Goal: Task Accomplishment & Management: Use online tool/utility

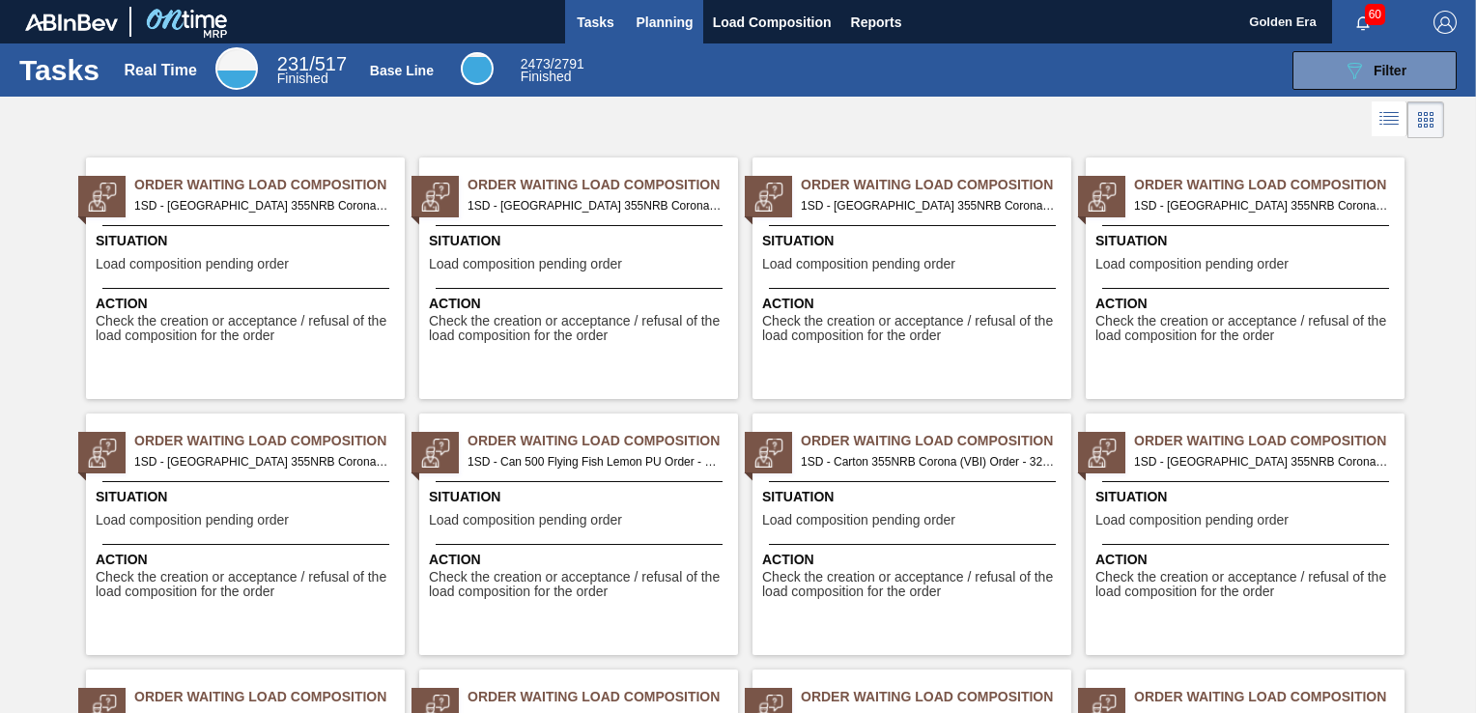
click at [651, 17] on span "Planning" at bounding box center [664, 22] width 57 height 23
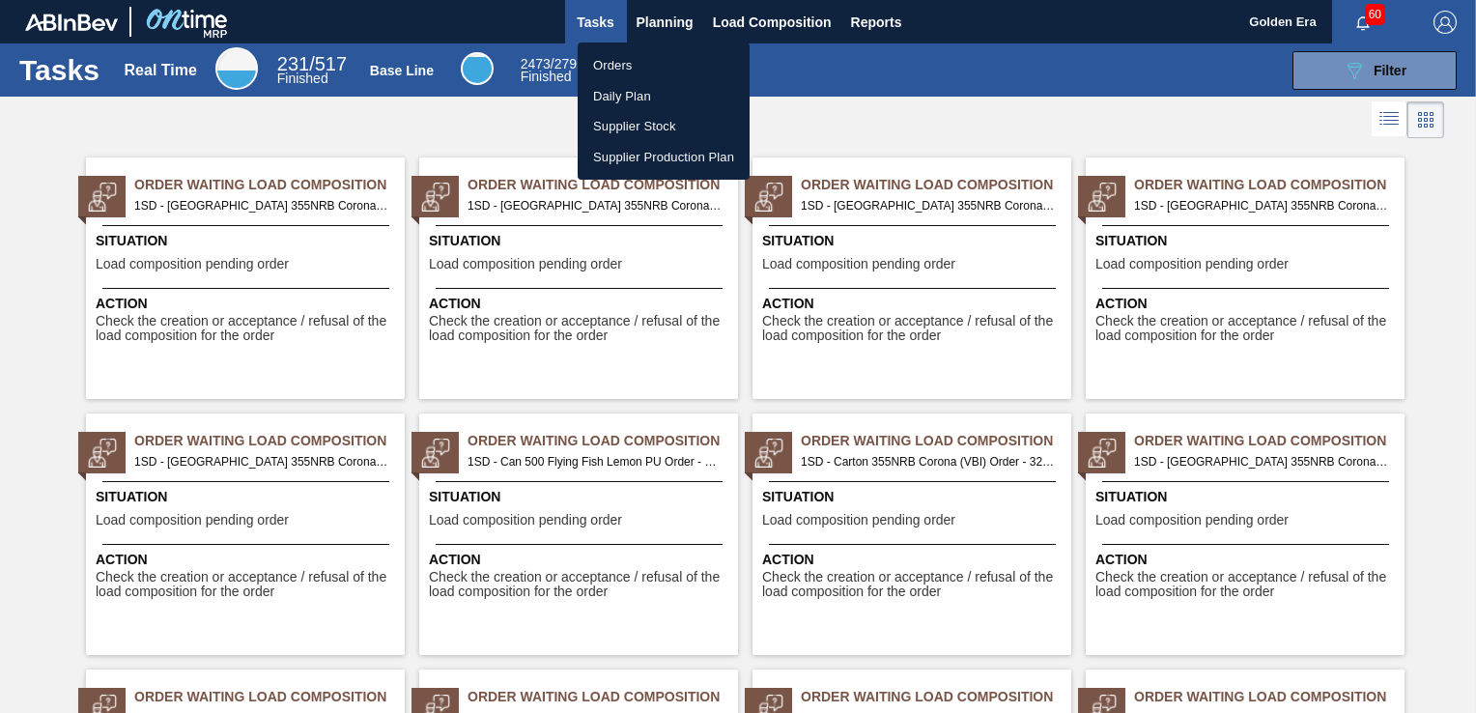
click at [635, 69] on li "Orders" at bounding box center [664, 65] width 172 height 31
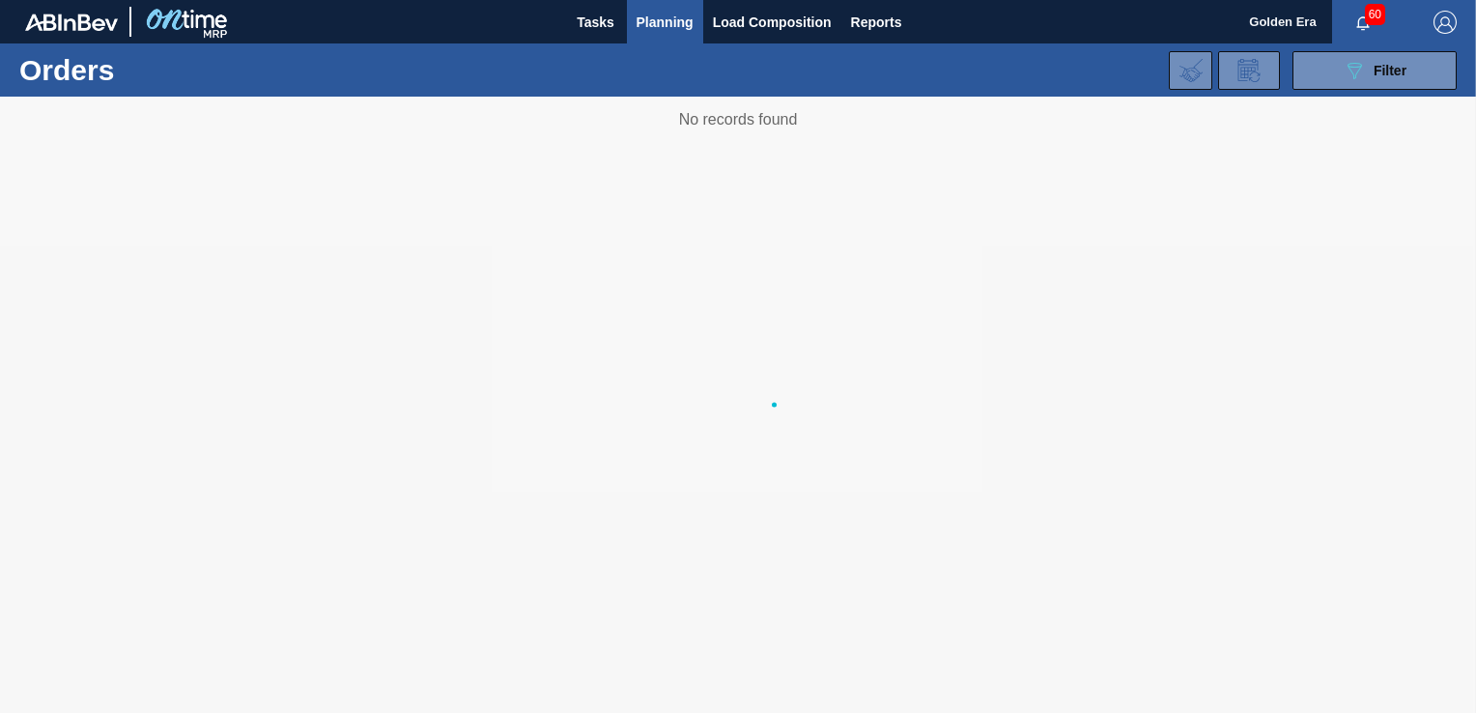
click at [1356, 74] on icon at bounding box center [1354, 71] width 14 height 16
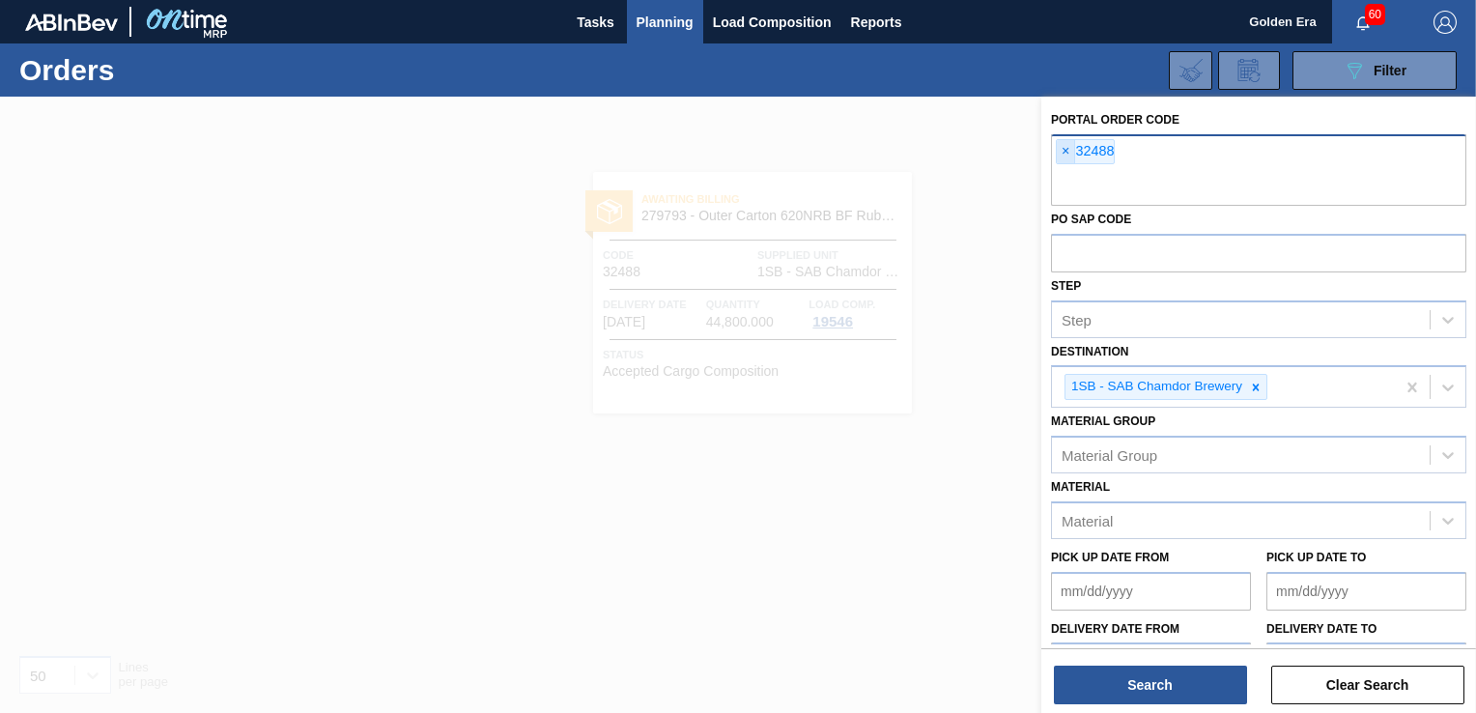
click at [1069, 146] on span "×" at bounding box center [1066, 151] width 18 height 23
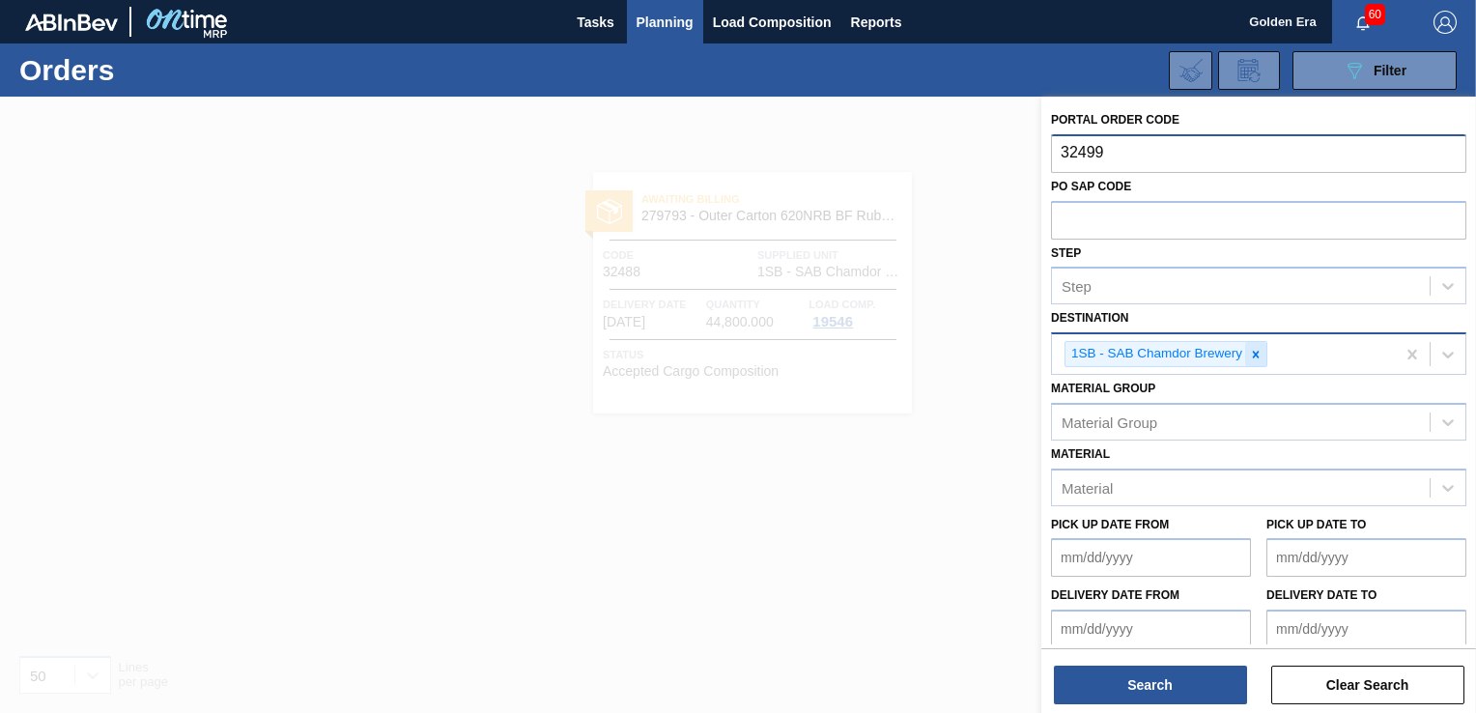
click at [1263, 353] on div at bounding box center [1255, 354] width 21 height 24
type input "32499"
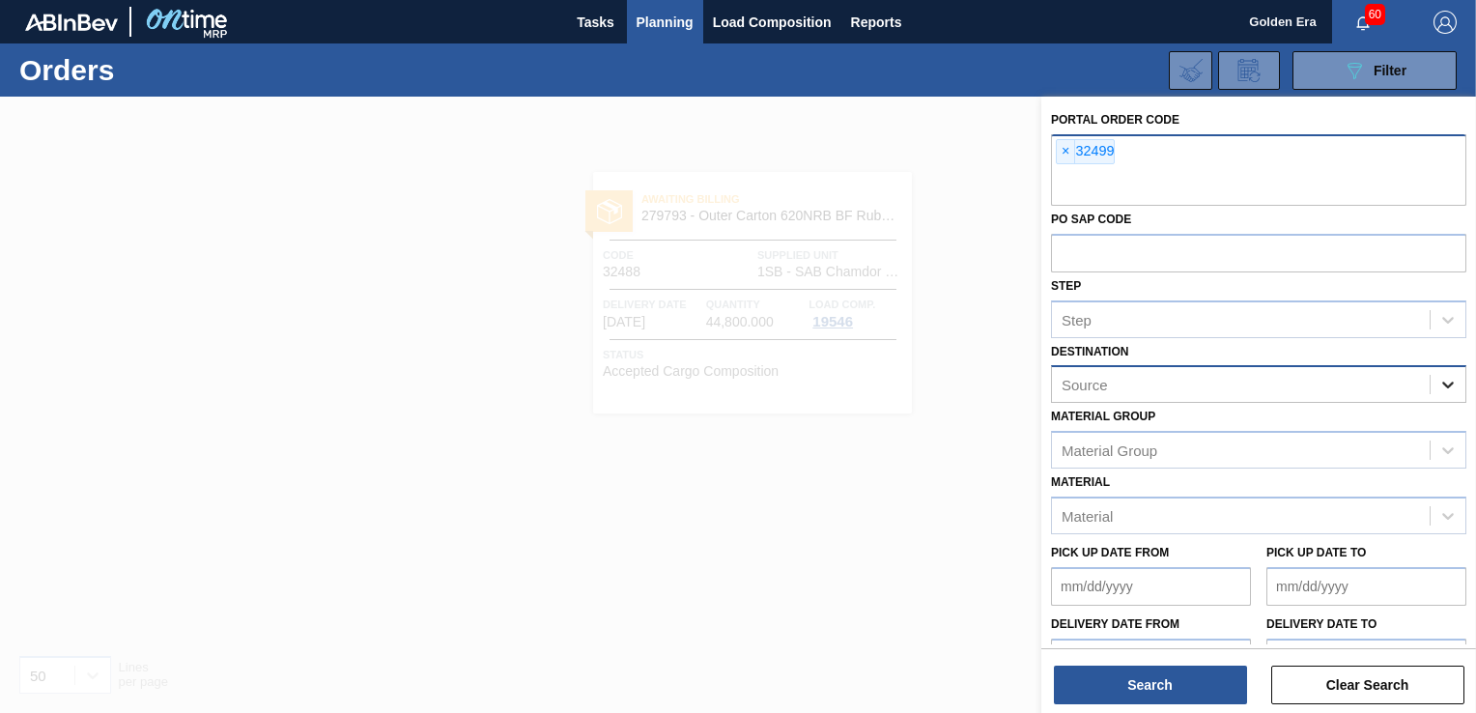
click at [1441, 383] on icon at bounding box center [1447, 384] width 19 height 19
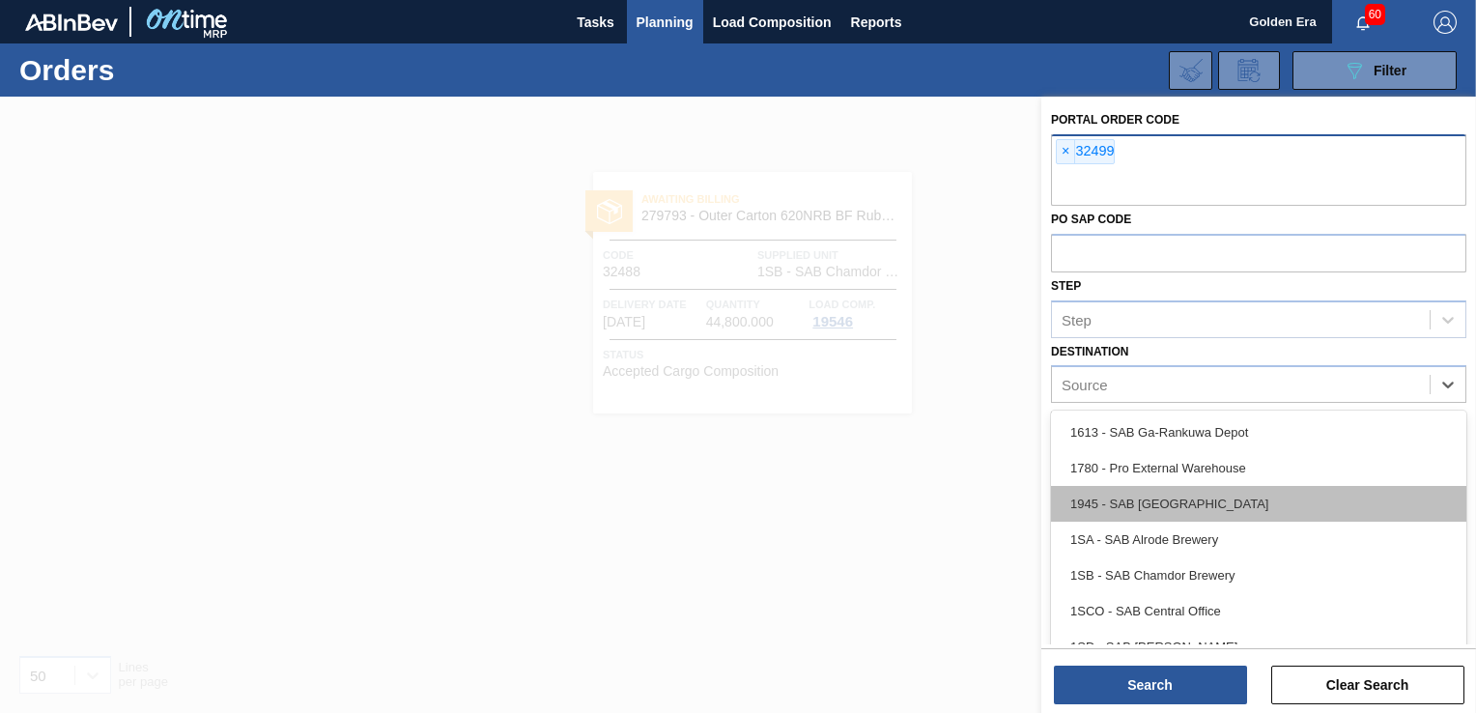
scroll to position [97, 0]
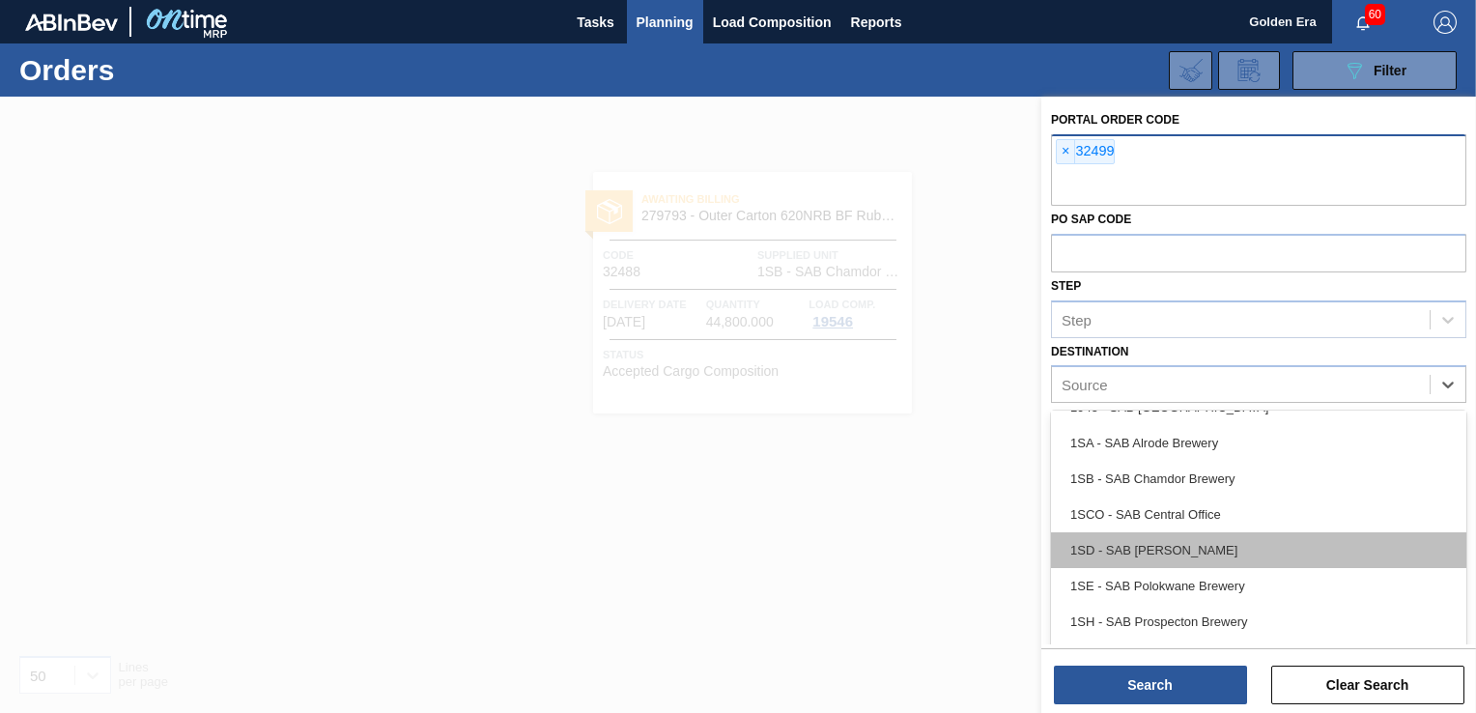
click at [1325, 534] on div "1SD - SAB [PERSON_NAME]" at bounding box center [1258, 550] width 415 height 36
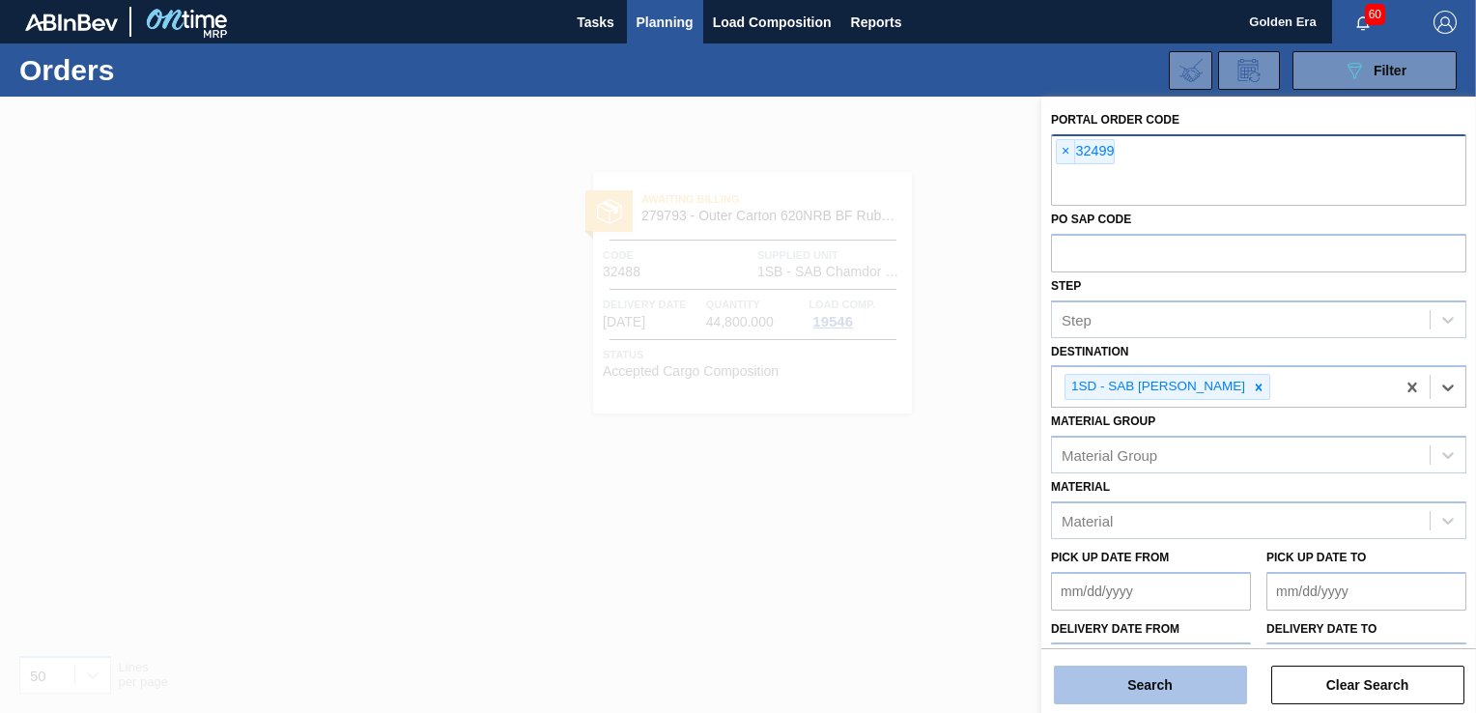
click at [1167, 691] on button "Search" at bounding box center [1150, 684] width 193 height 39
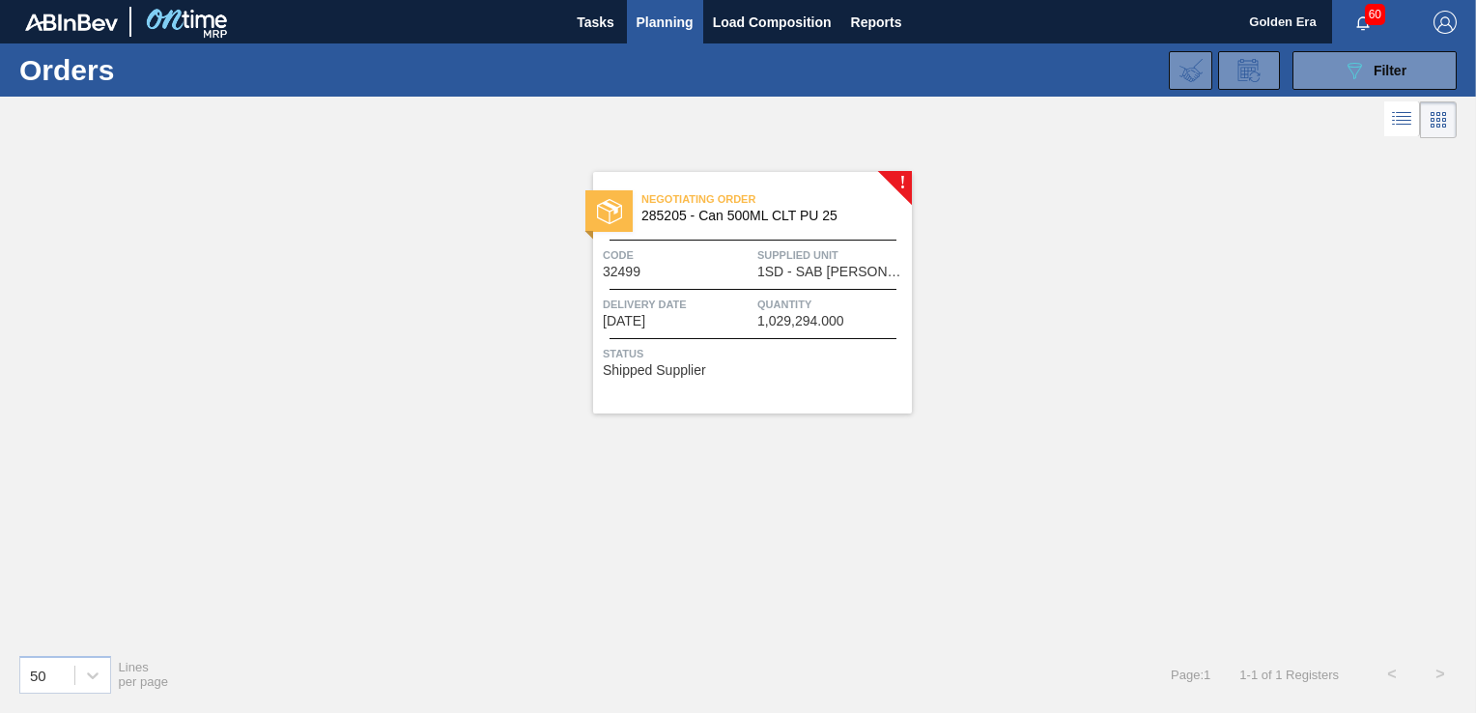
click at [855, 346] on span "Status" at bounding box center [755, 353] width 304 height 19
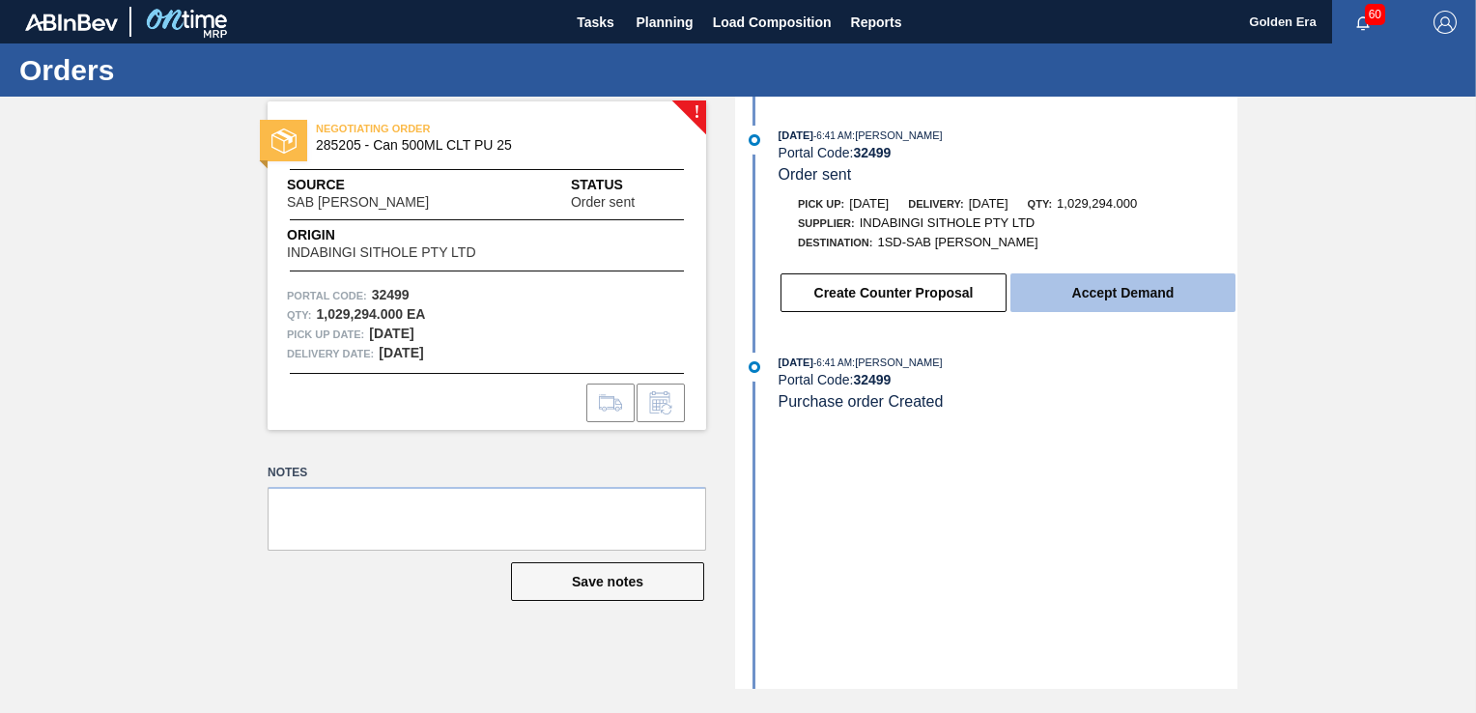
click at [1113, 303] on button "Accept Demand" at bounding box center [1122, 292] width 225 height 39
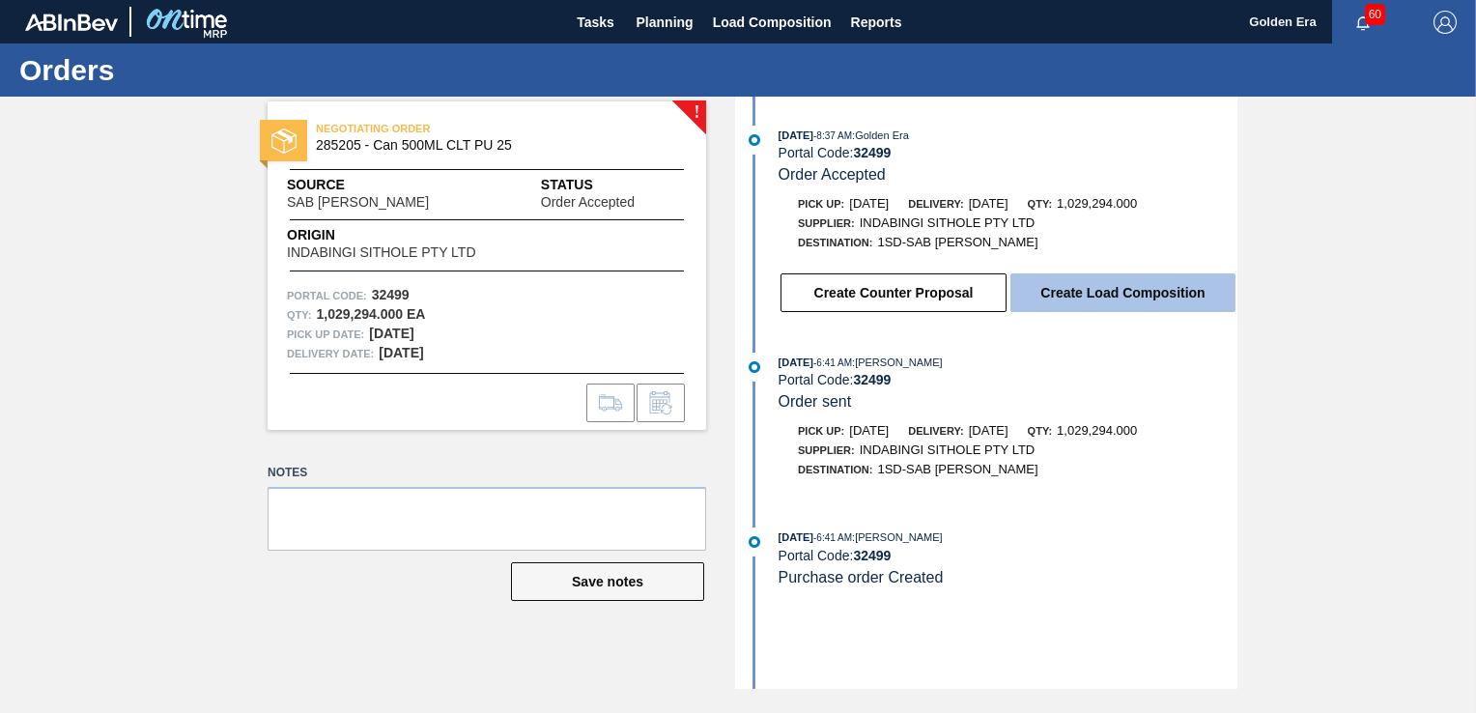
click at [1113, 292] on button "Create Load Composition" at bounding box center [1122, 292] width 225 height 39
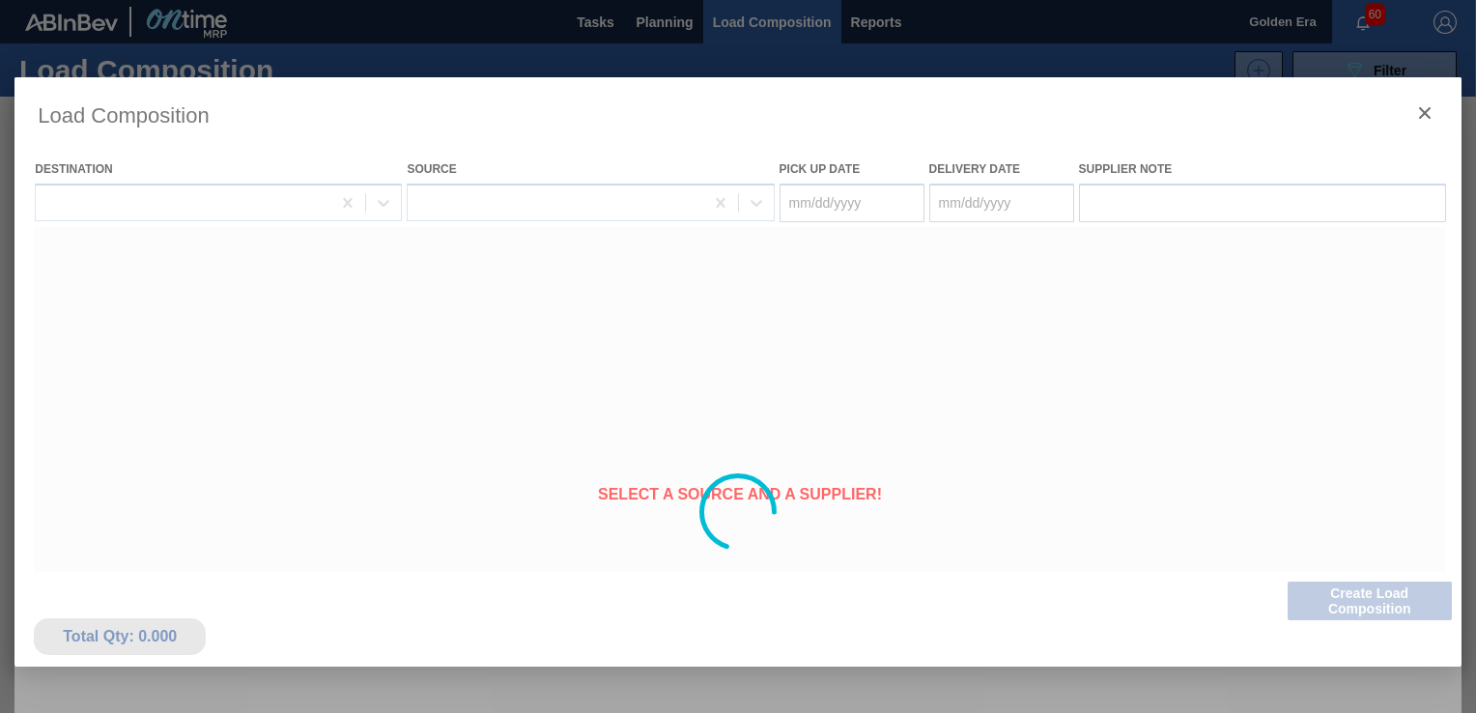
type Date "[DATE]"
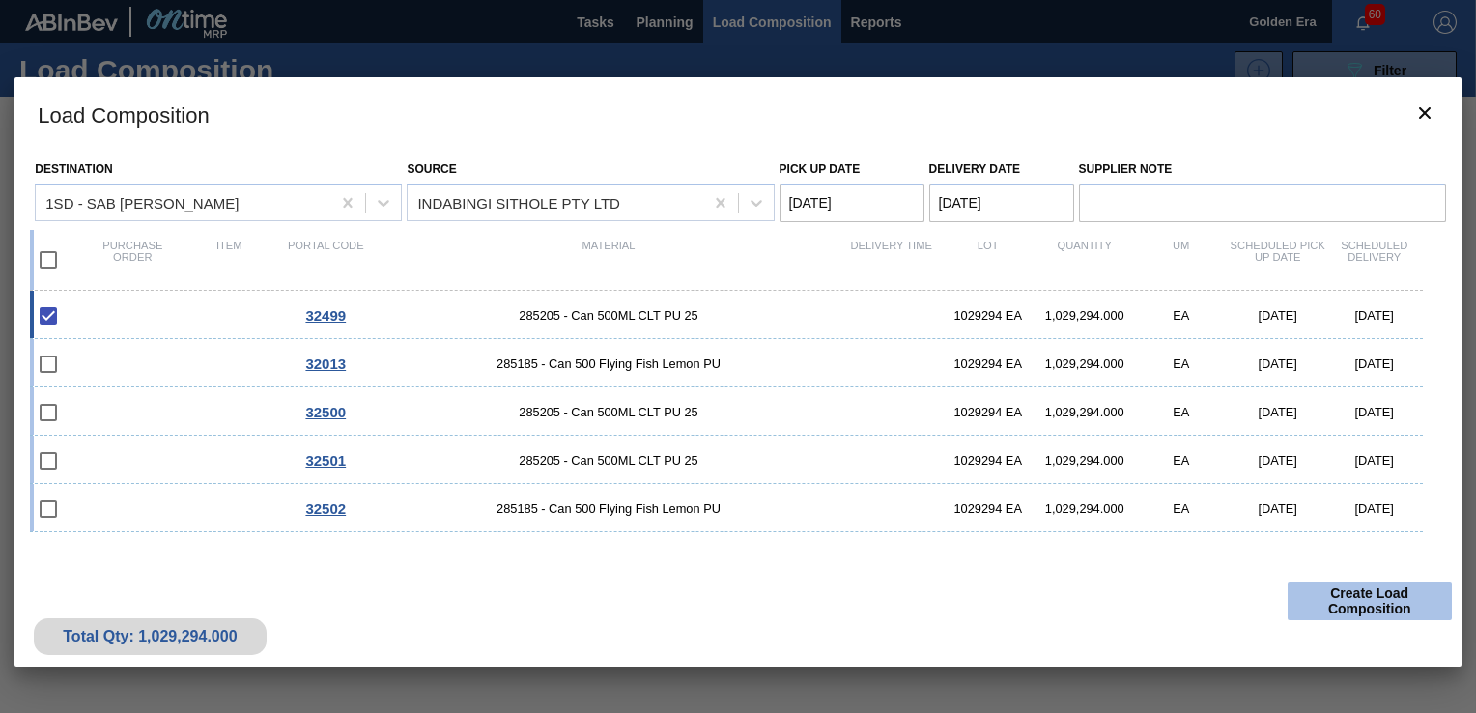
click at [1368, 592] on button "Create Load Composition" at bounding box center [1369, 600] width 164 height 39
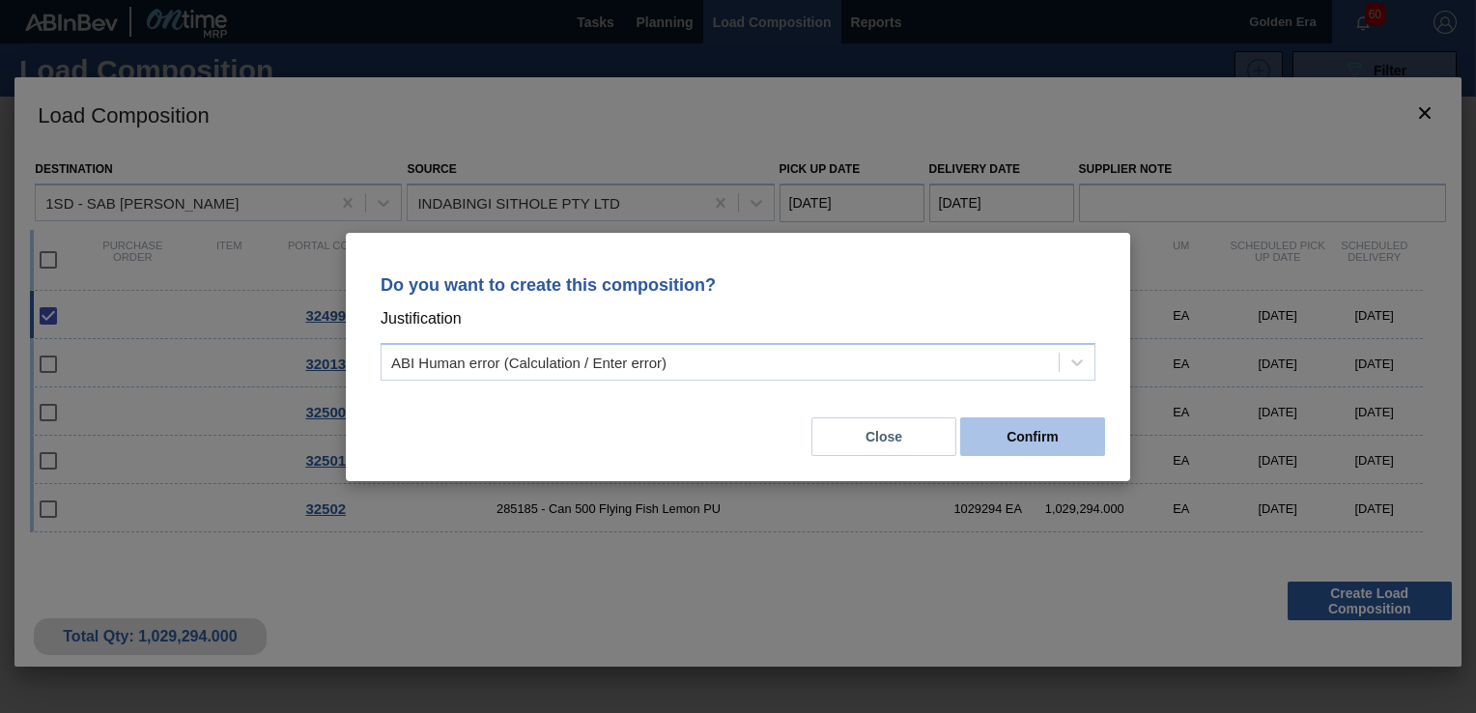
click at [1077, 433] on button "Confirm" at bounding box center [1032, 436] width 145 height 39
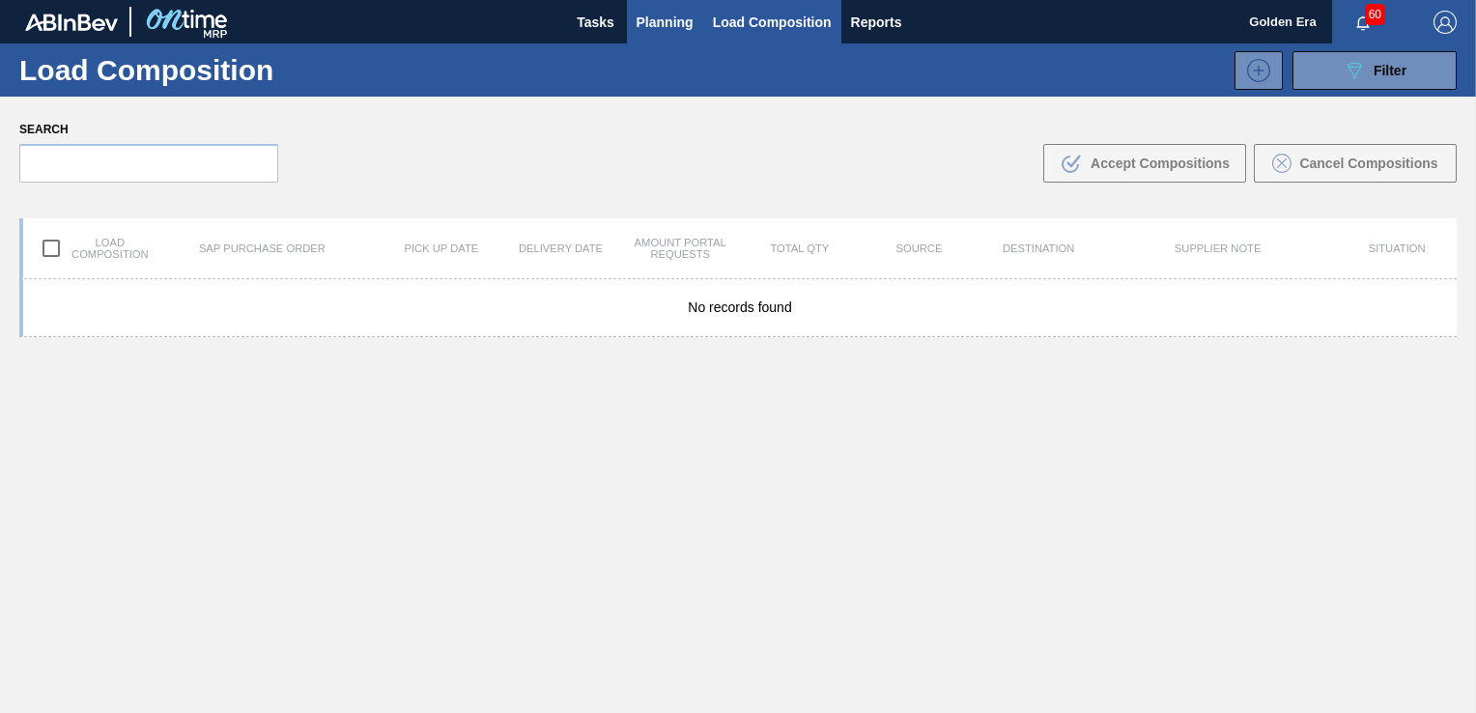
click at [679, 21] on span "Planning" at bounding box center [664, 22] width 57 height 23
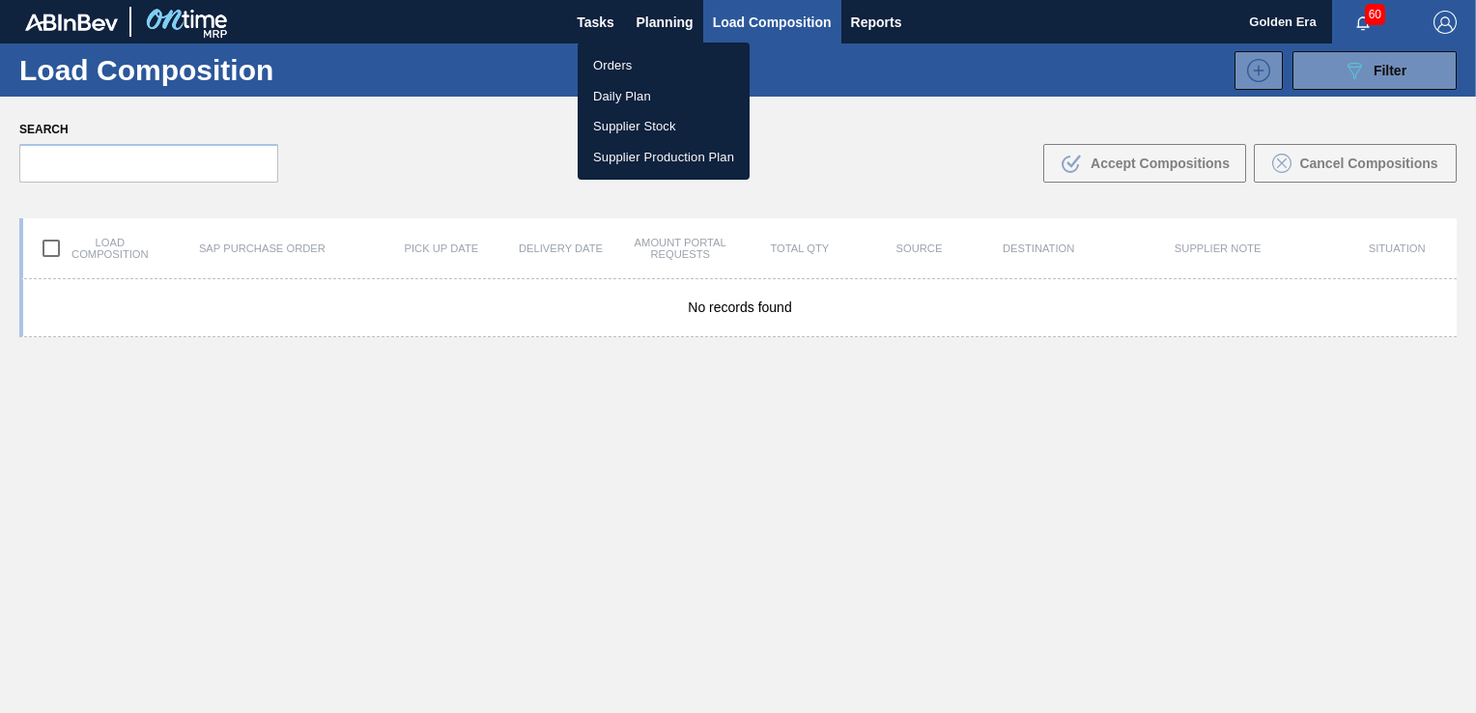
click at [633, 73] on li "Orders" at bounding box center [664, 65] width 172 height 31
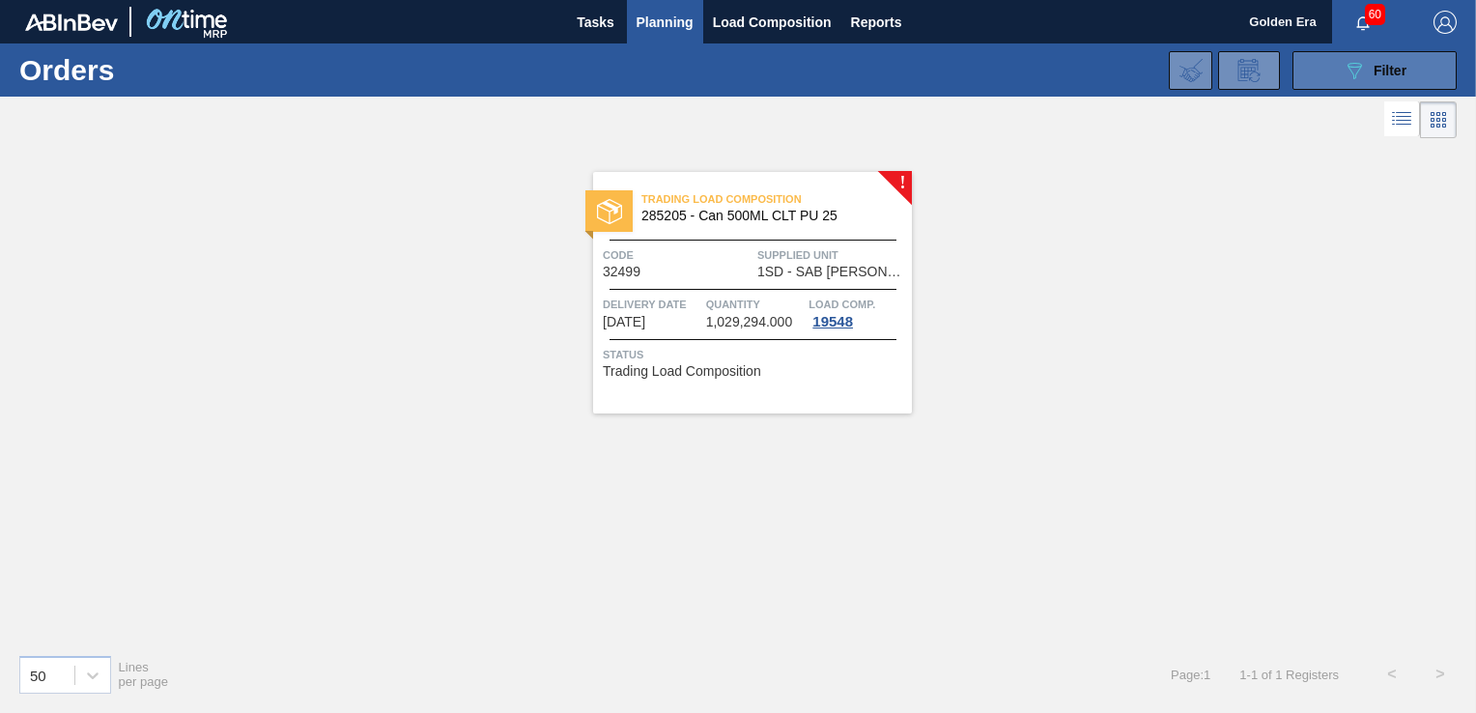
click at [1370, 71] on div "089F7B8B-B2A5-4AFE-B5C0-19BA573D28AC Filter" at bounding box center [1374, 70] width 64 height 23
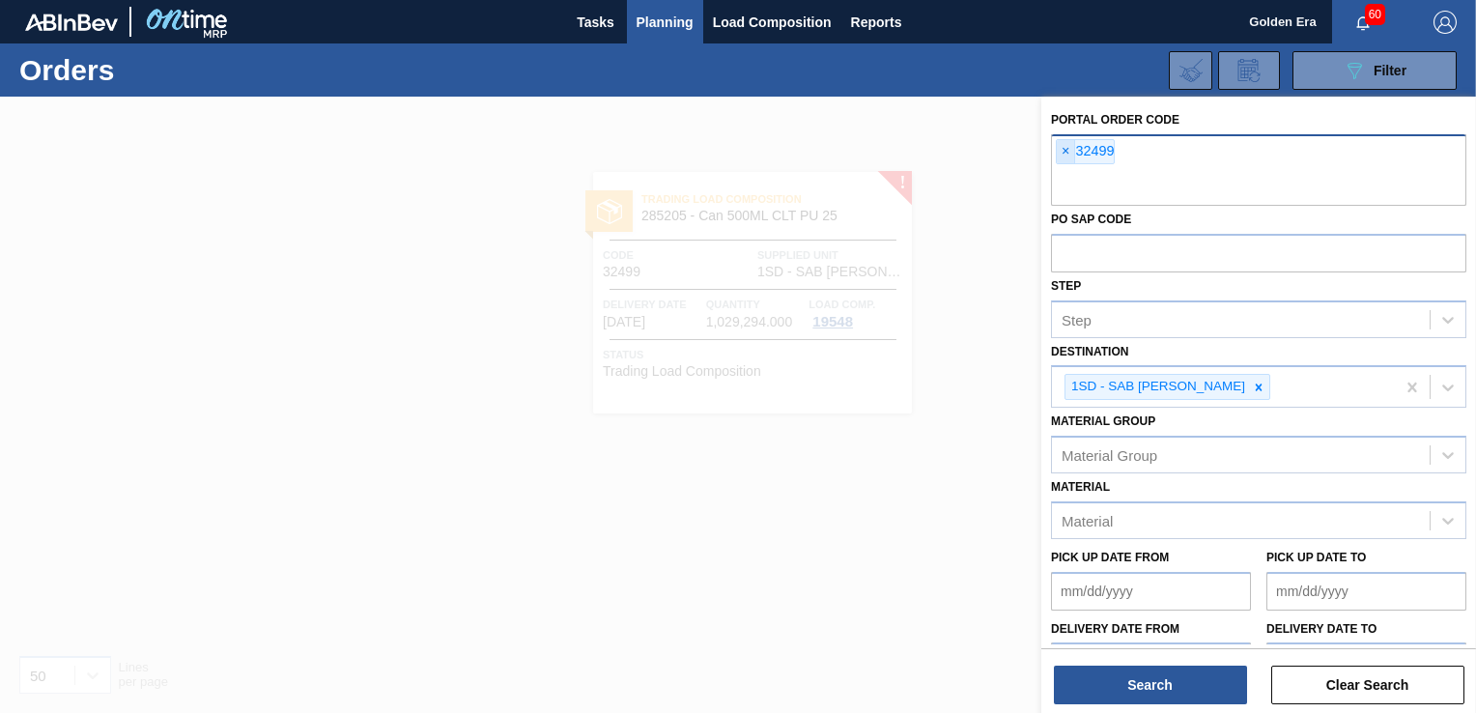
click at [1069, 147] on span "×" at bounding box center [1066, 151] width 18 height 23
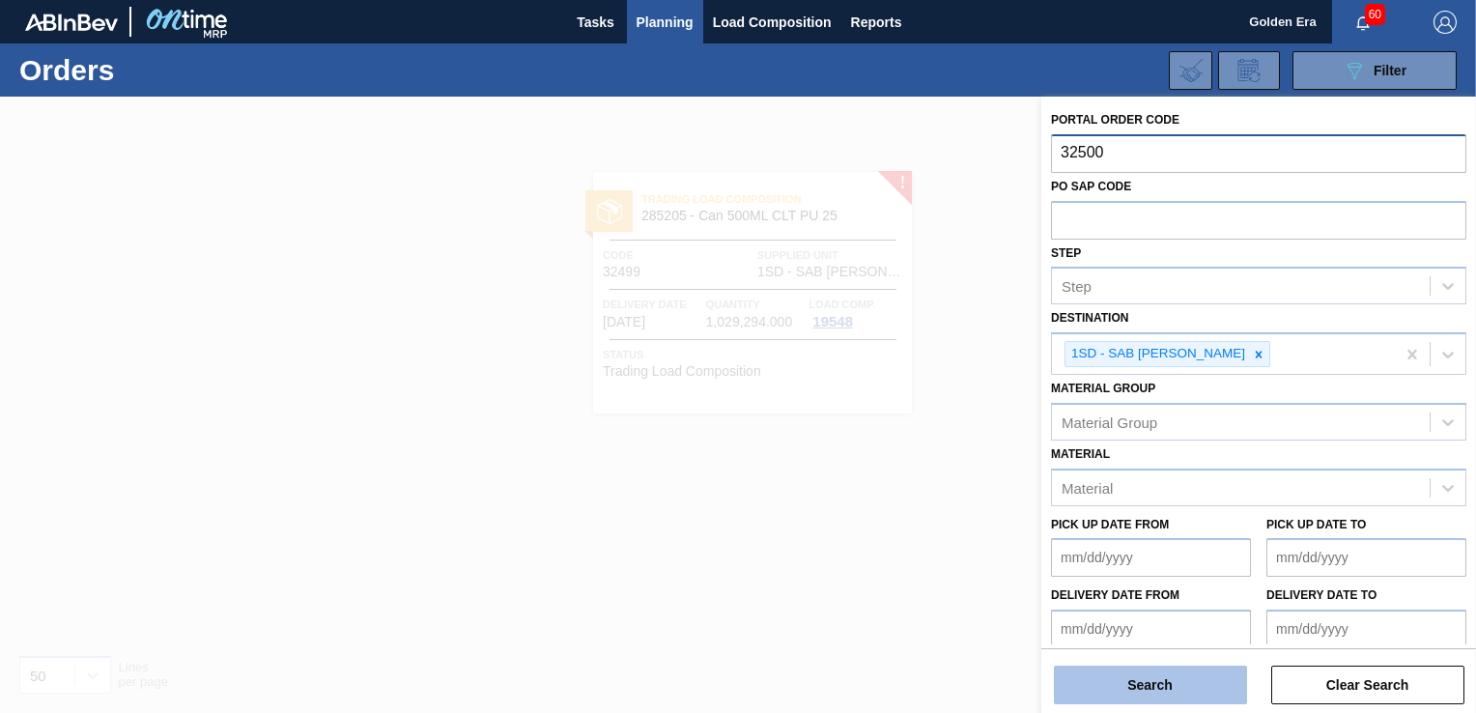
type input "32500"
click at [1116, 683] on button "Search" at bounding box center [1150, 684] width 193 height 39
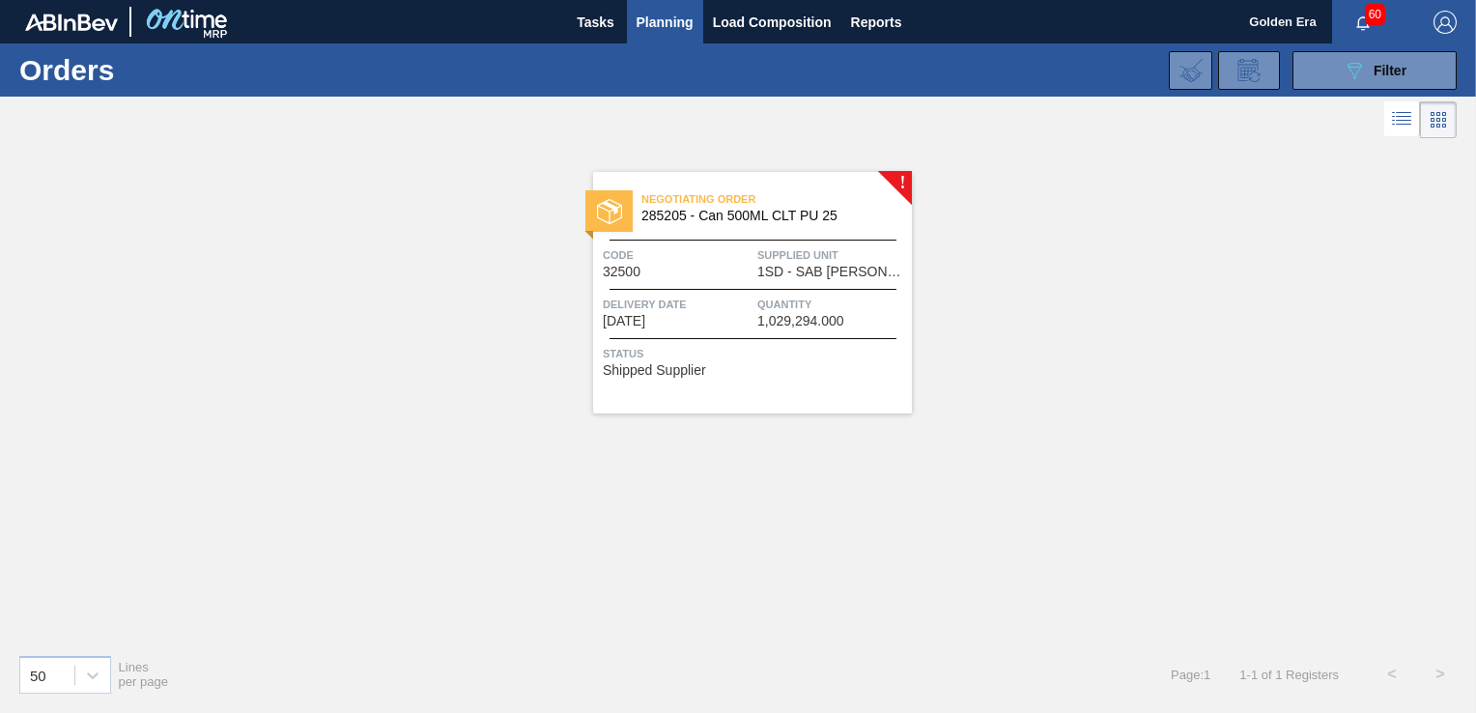
click at [796, 326] on span "1,029,294.000" at bounding box center [800, 321] width 87 height 14
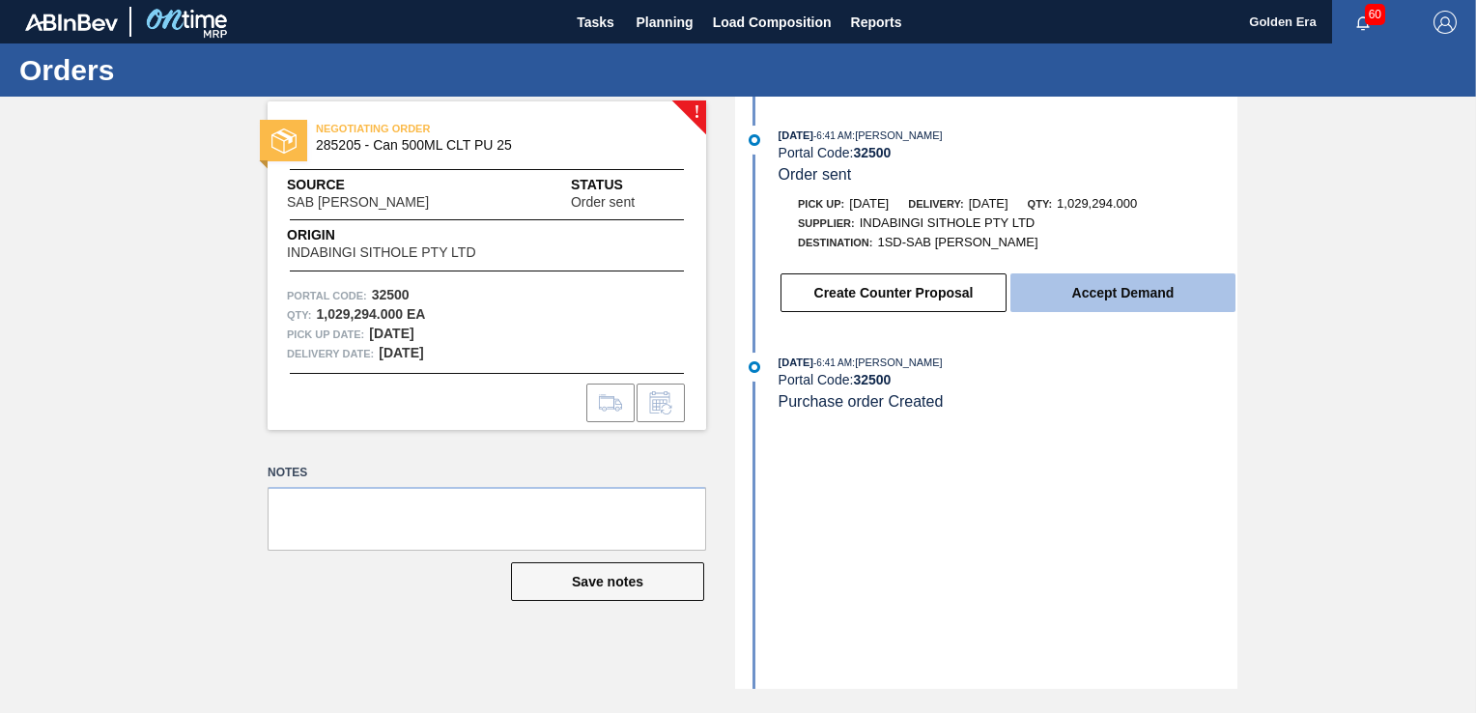
click at [1054, 288] on button "Accept Demand" at bounding box center [1122, 292] width 225 height 39
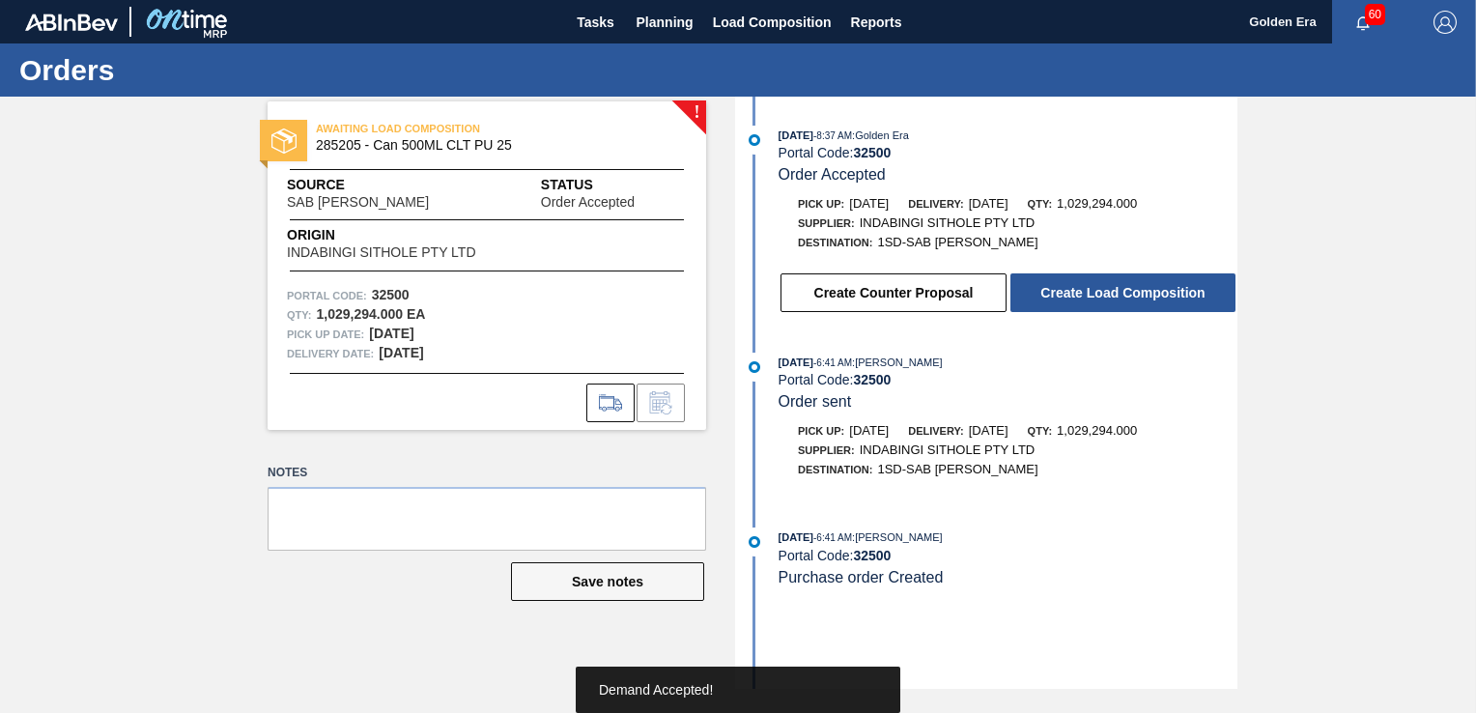
click at [1054, 288] on button "Create Load Composition" at bounding box center [1122, 292] width 225 height 39
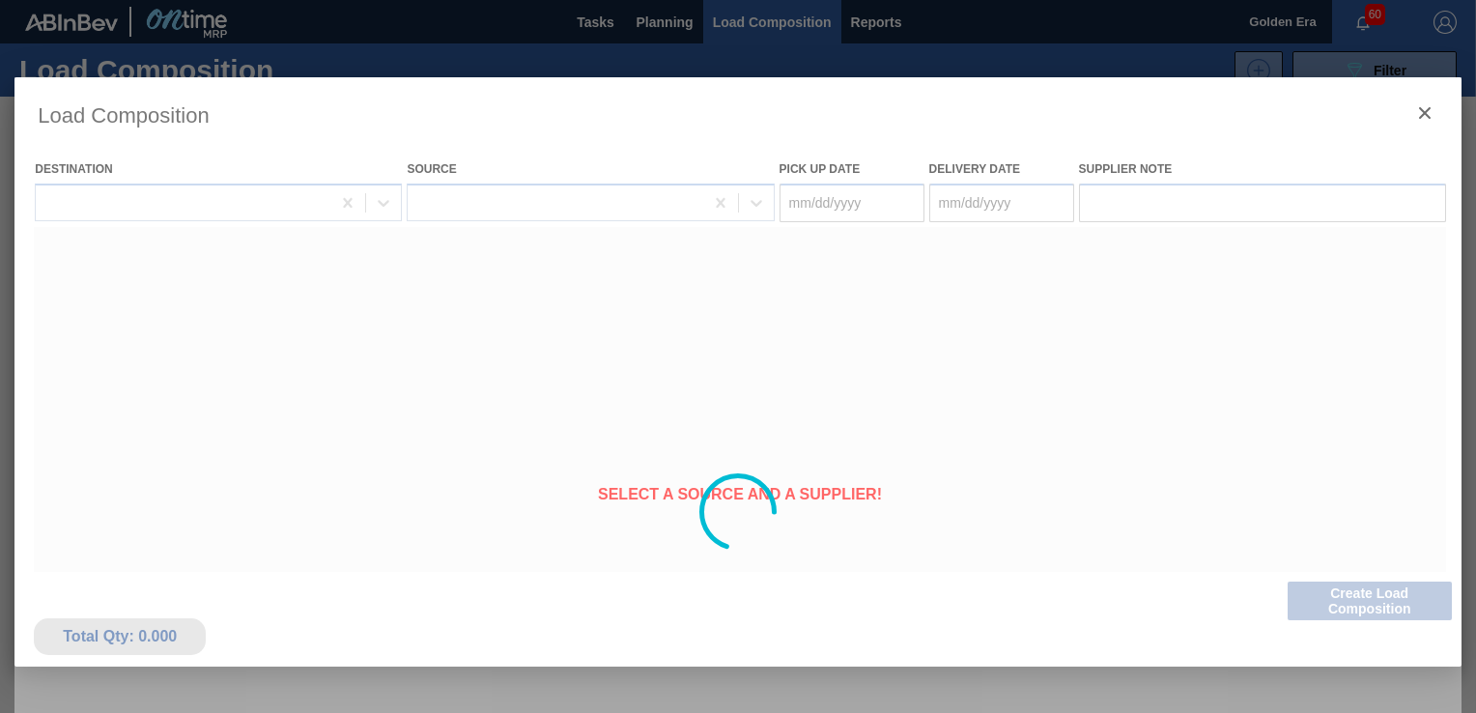
type Date "[DATE]"
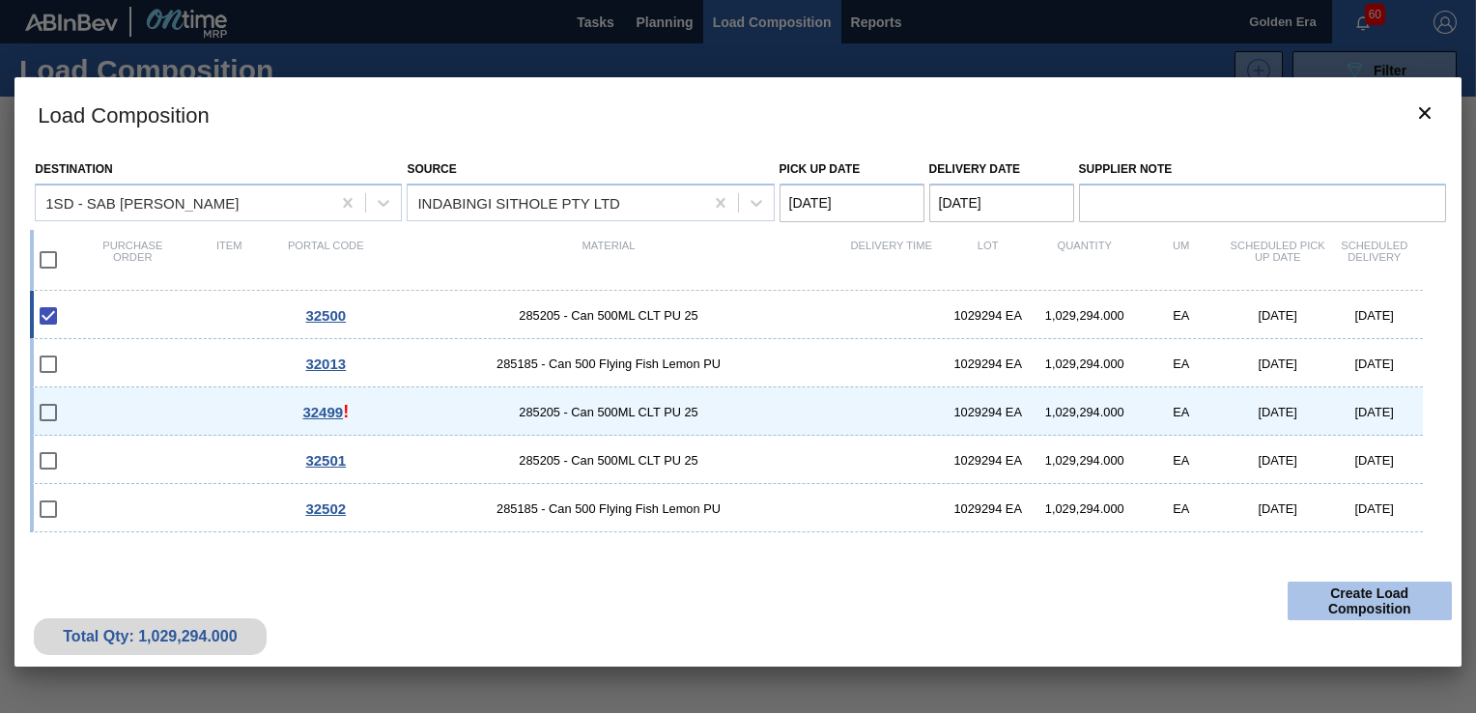
click at [1371, 601] on button "Create Load Composition" at bounding box center [1369, 600] width 164 height 39
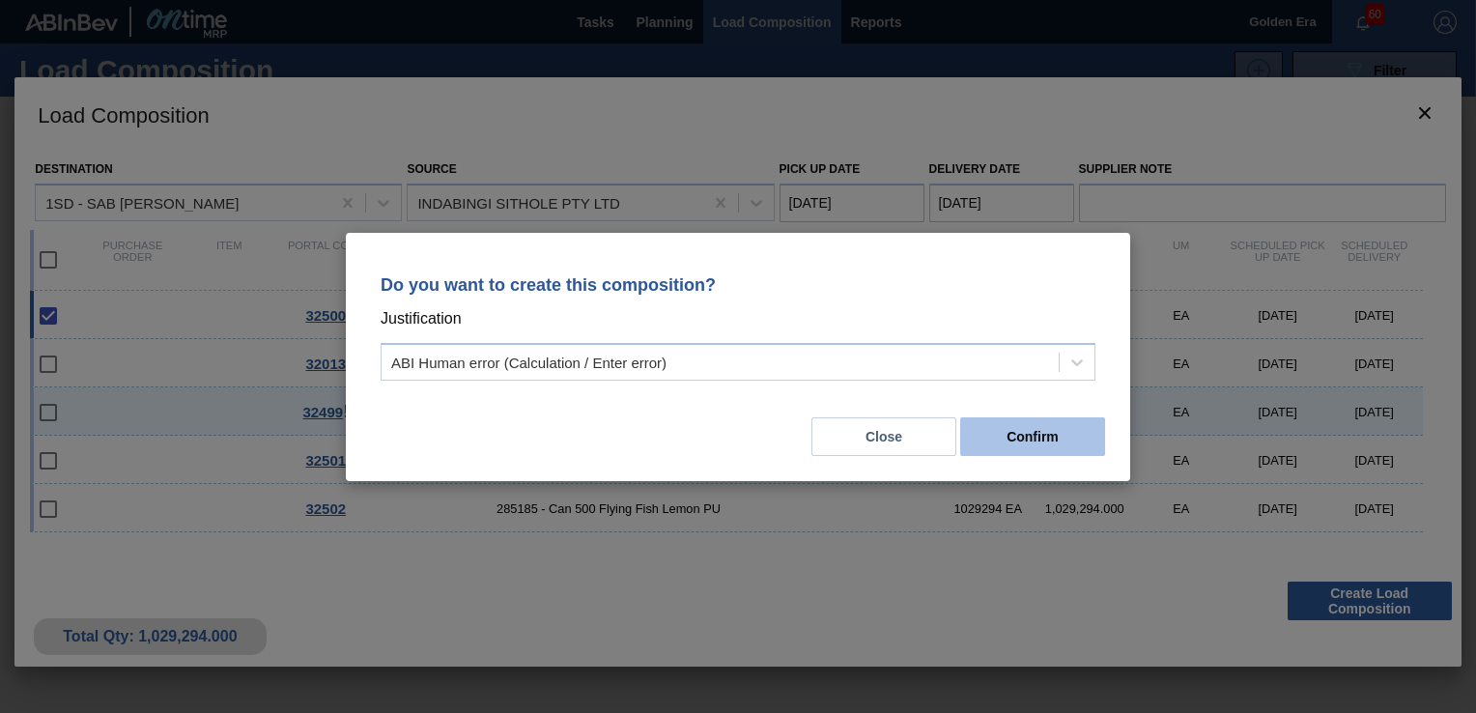
click at [1043, 434] on button "Confirm" at bounding box center [1032, 436] width 145 height 39
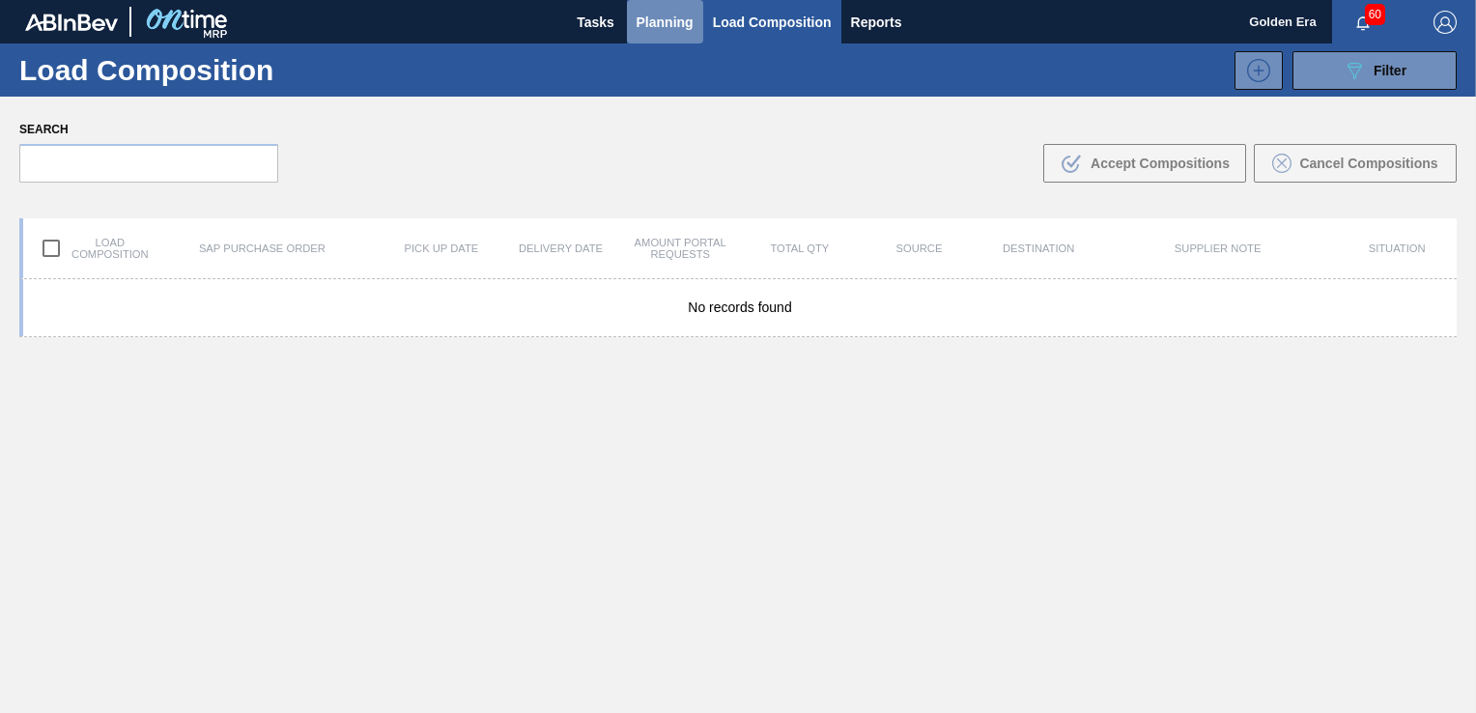
click at [676, 16] on span "Planning" at bounding box center [664, 22] width 57 height 23
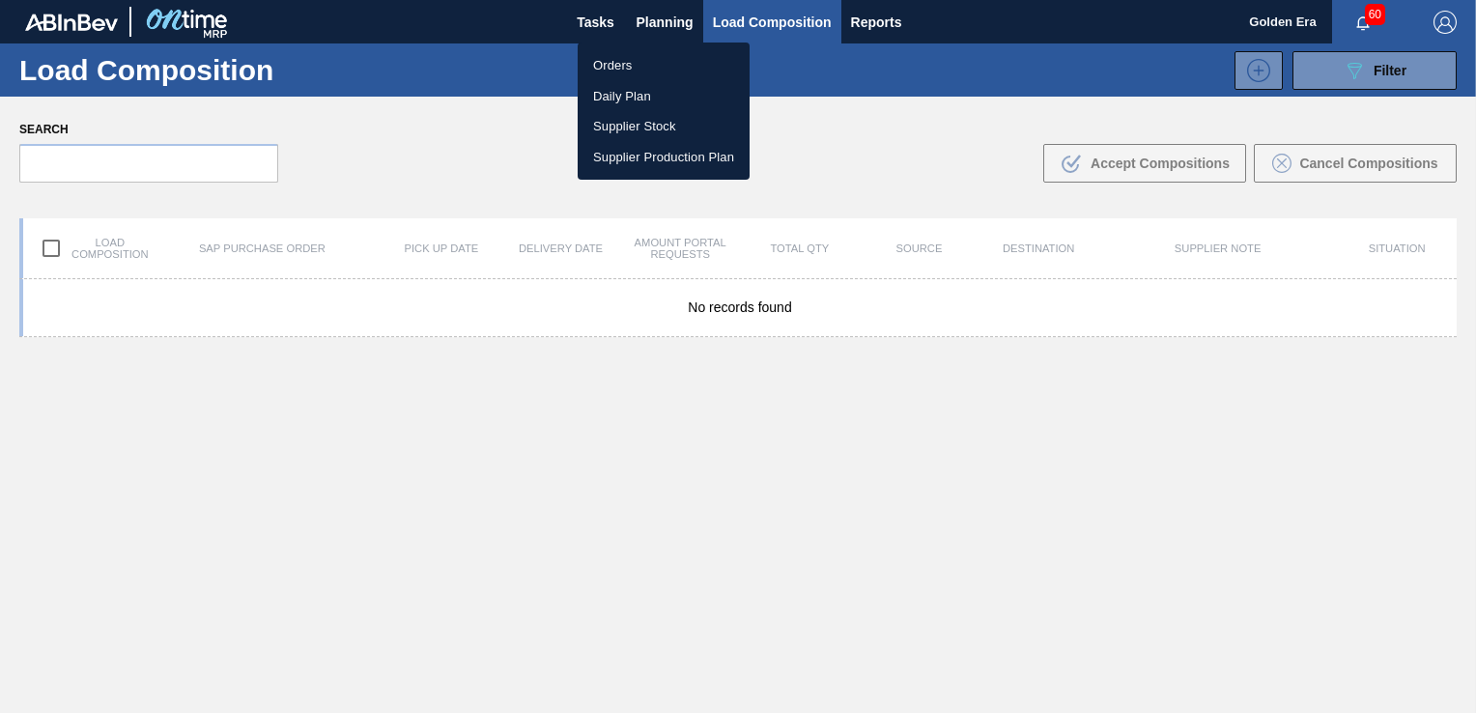
click at [604, 65] on li "Orders" at bounding box center [664, 65] width 172 height 31
click at [1327, 71] on div "Orders Daily Plan Supplier Stock Supplier Production Plan" at bounding box center [738, 356] width 1476 height 713
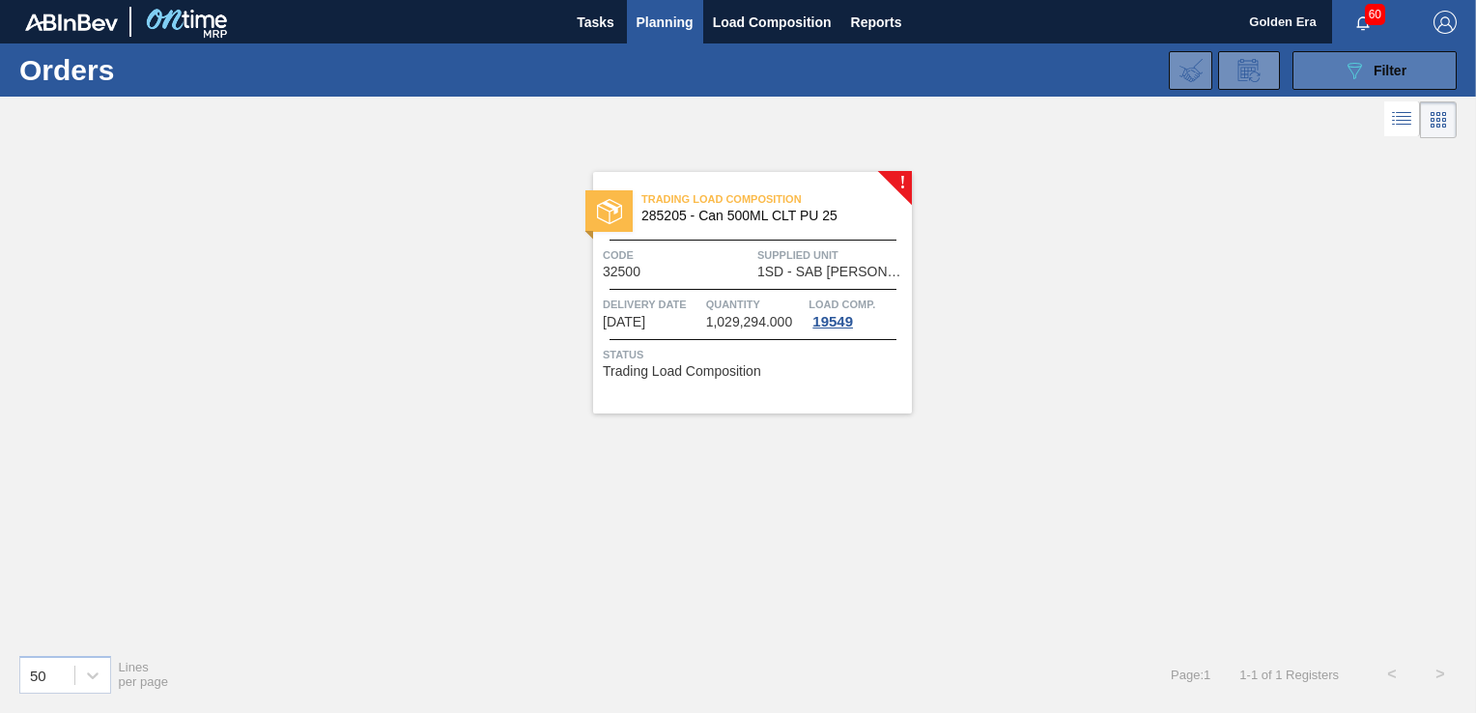
click at [1360, 62] on icon "089F7B8B-B2A5-4AFE-B5C0-19BA573D28AC" at bounding box center [1353, 70] width 23 height 23
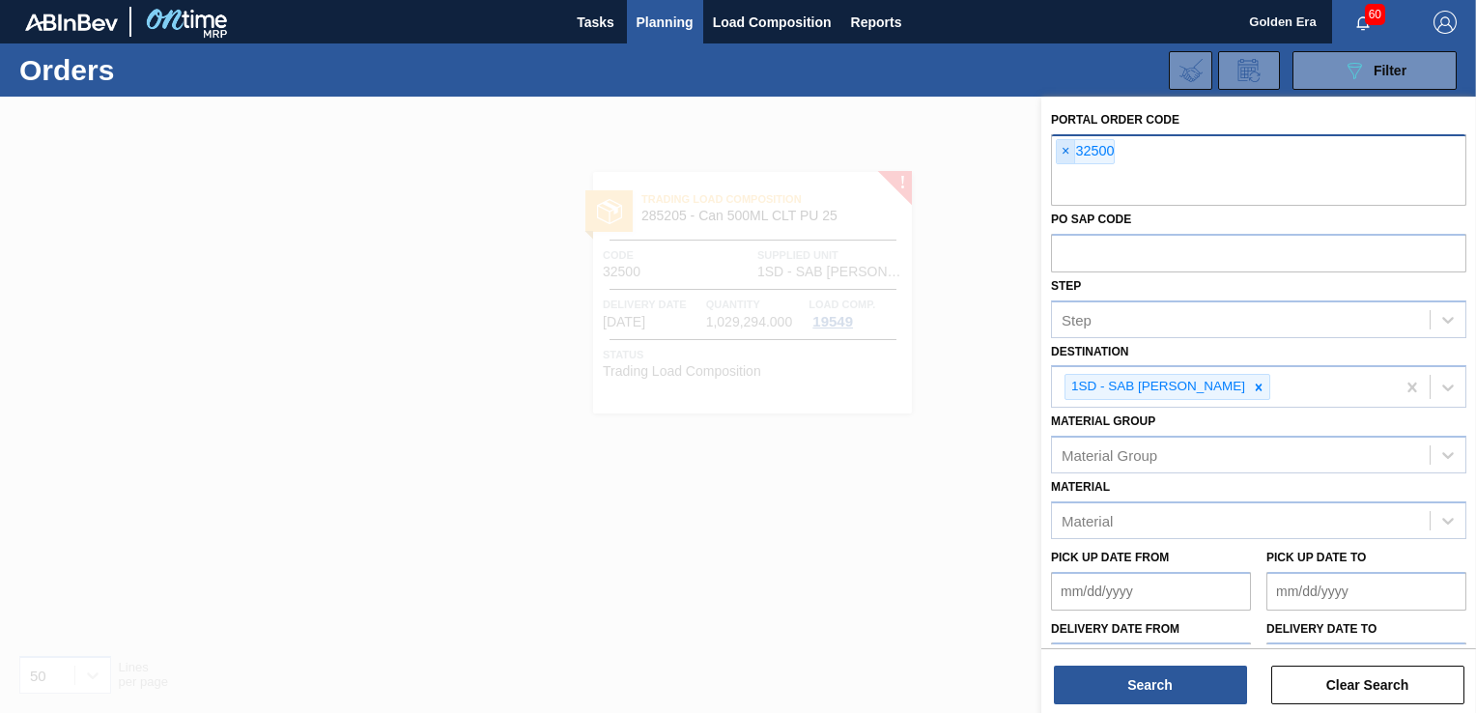
click at [1065, 151] on span "×" at bounding box center [1066, 151] width 18 height 23
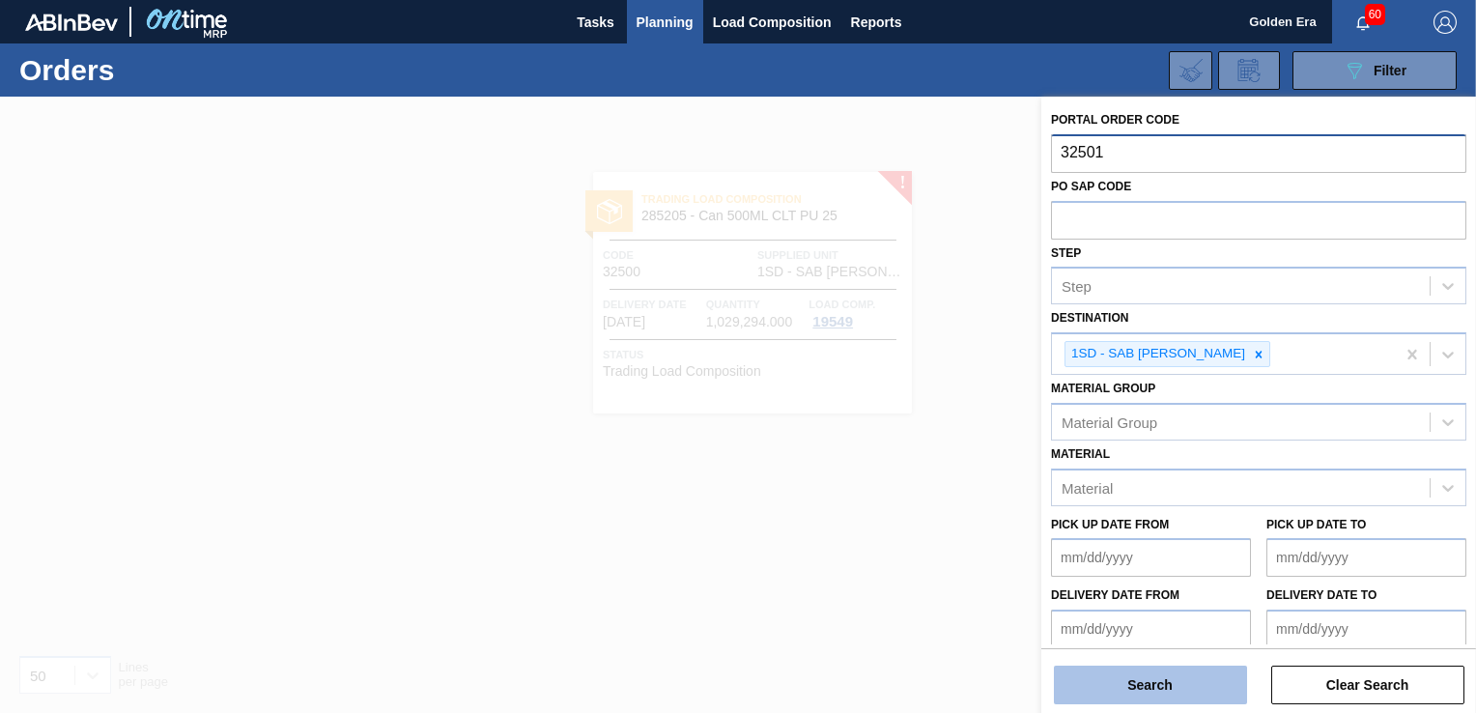
type input "32501"
click at [1137, 675] on button "Search" at bounding box center [1150, 684] width 193 height 39
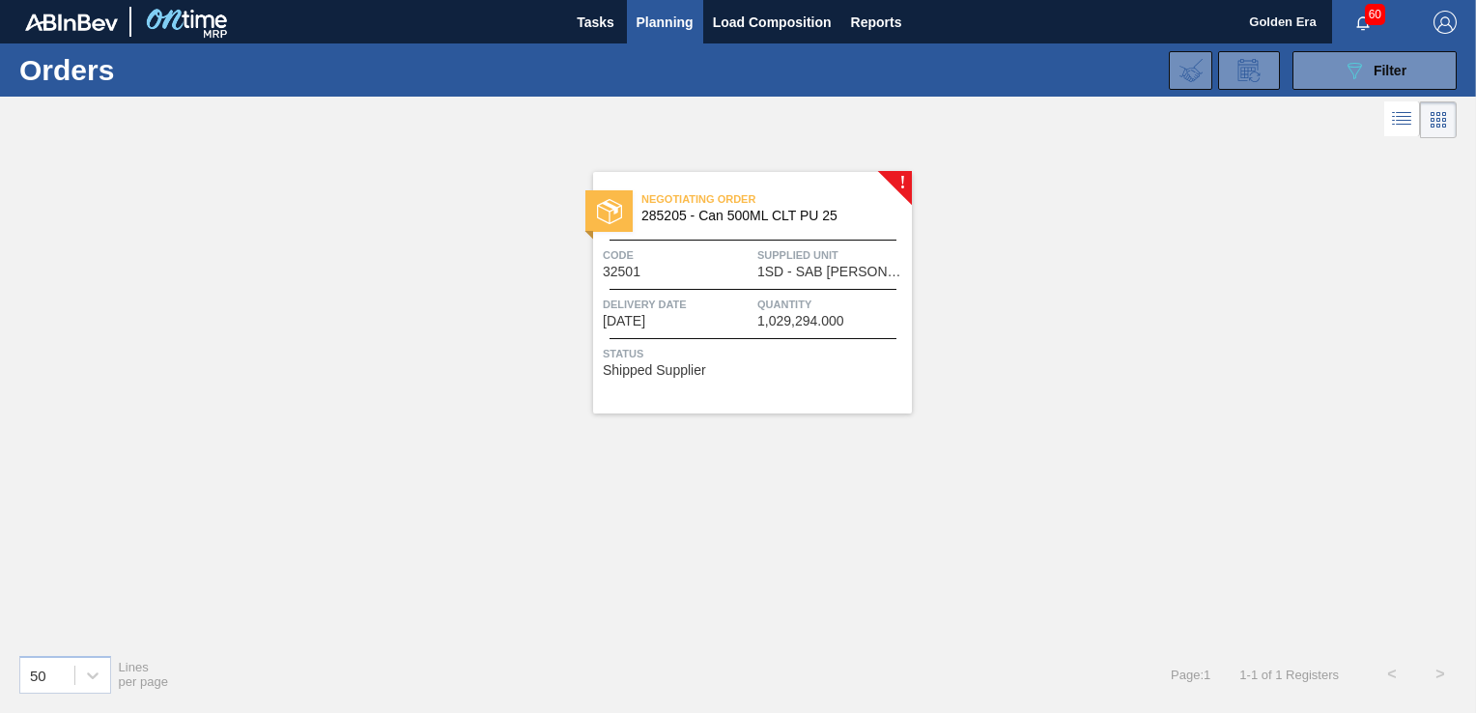
click at [856, 387] on div "Negotiating Order 285205 - Can 500ML CLT PU 25 Code 32501 Supplied Unit 1SD - S…" at bounding box center [752, 292] width 319 height 241
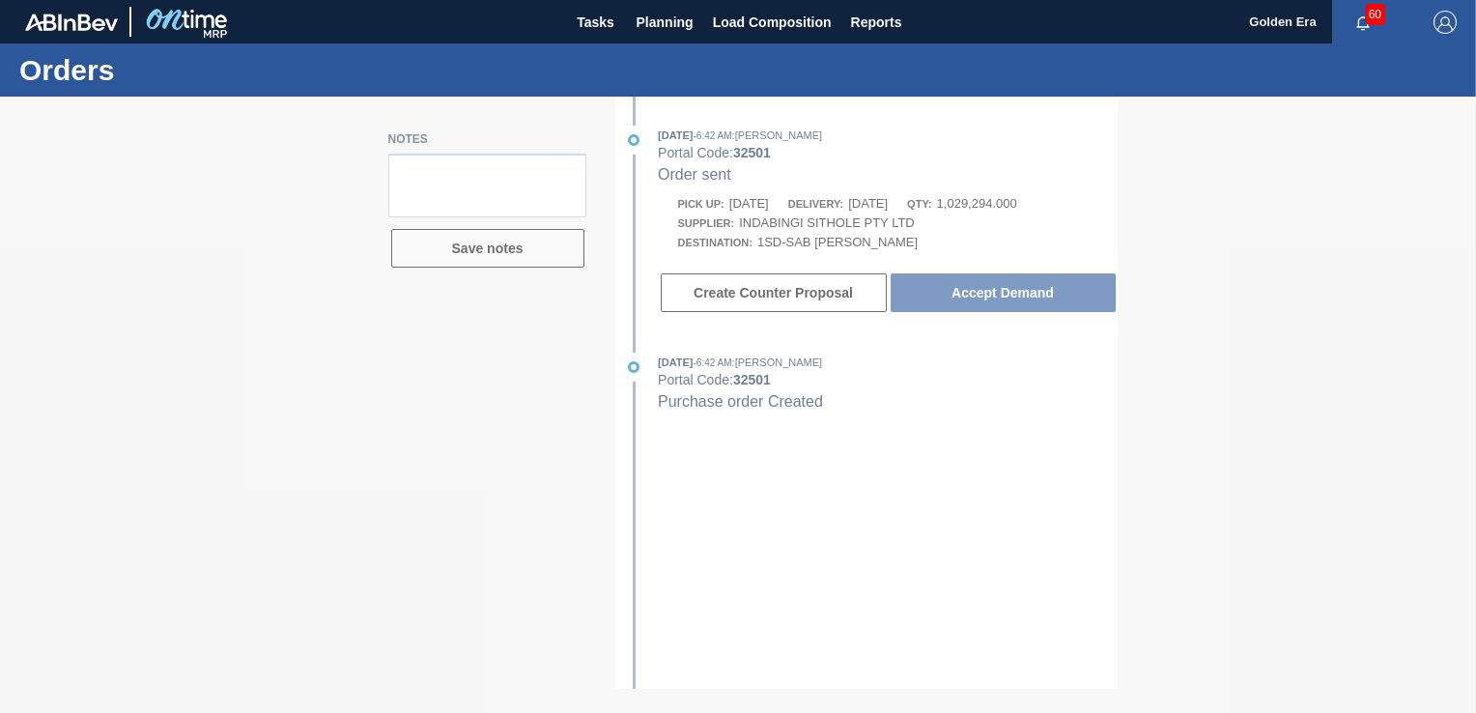
click at [1007, 305] on div at bounding box center [738, 405] width 1476 height 616
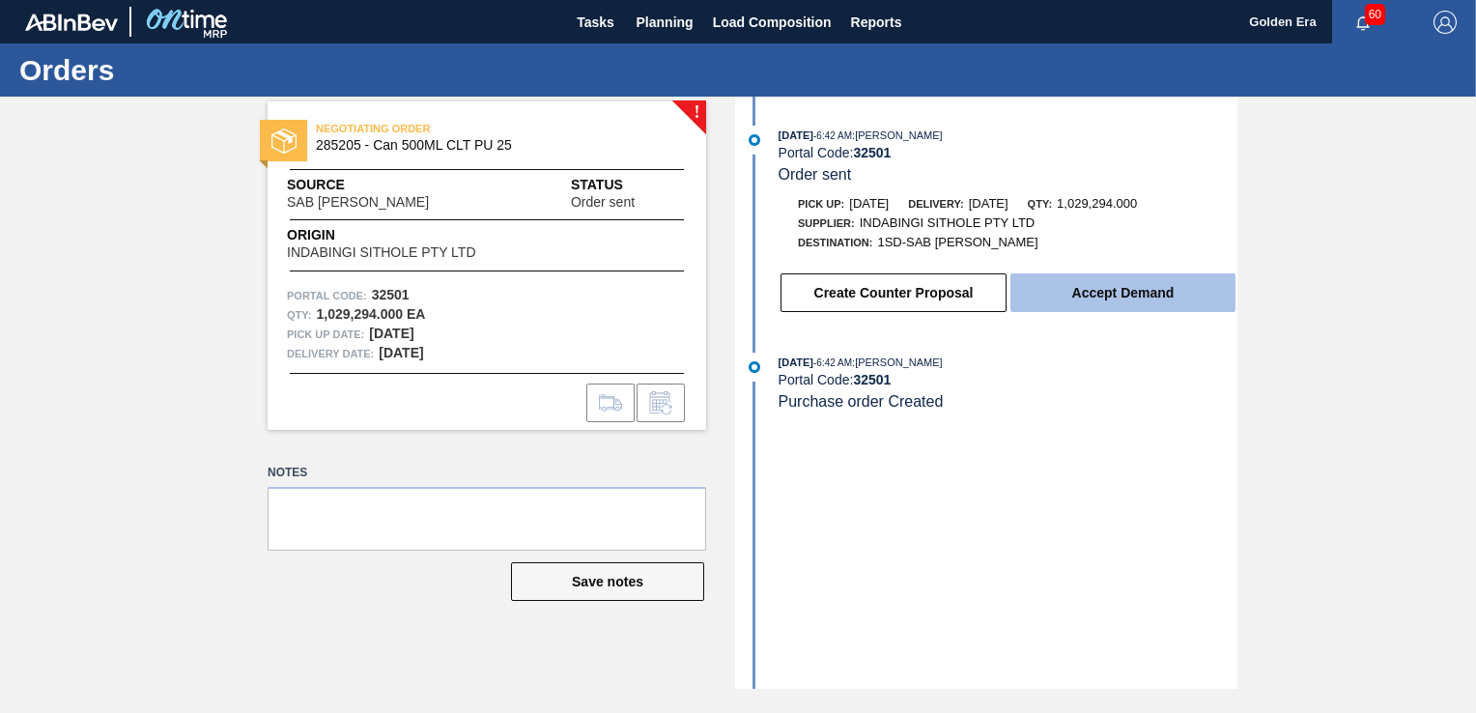
click at [1043, 301] on button "Accept Demand" at bounding box center [1122, 292] width 225 height 39
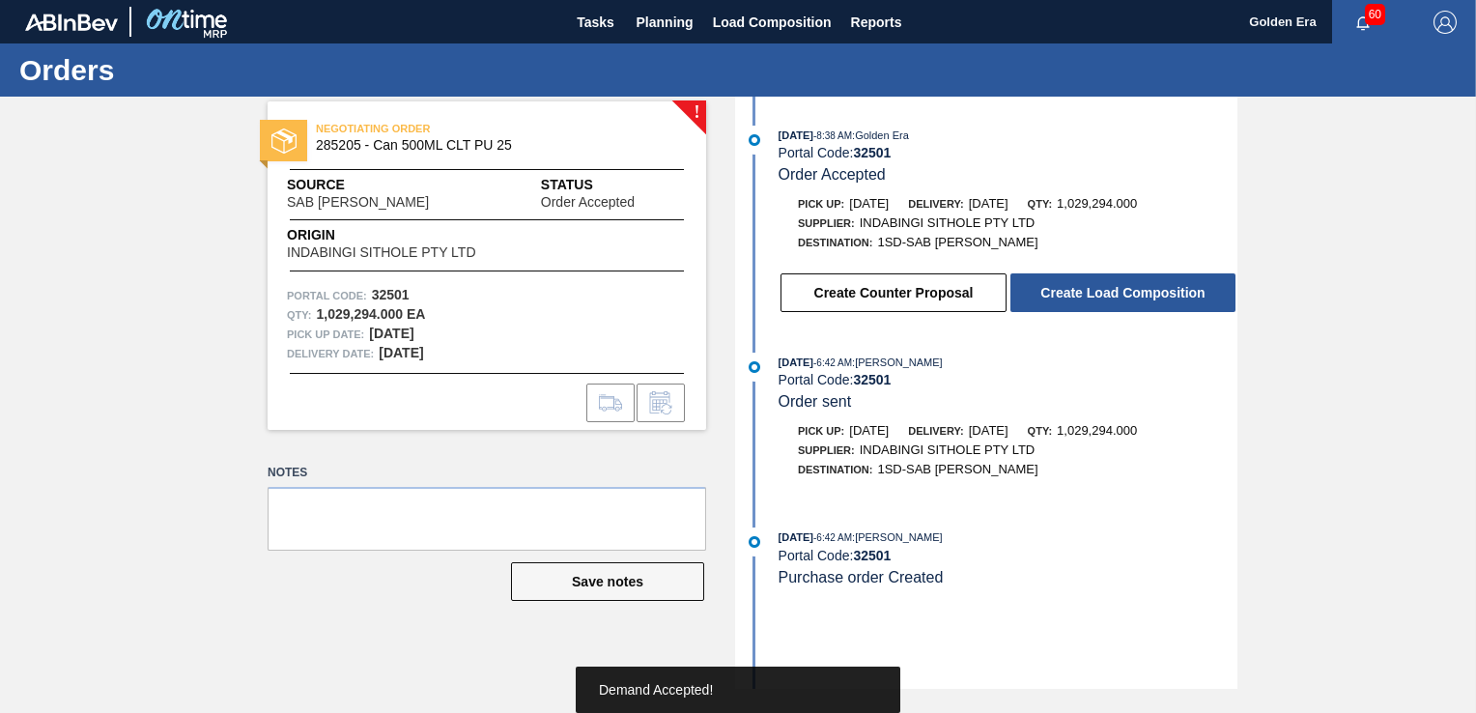
click at [1043, 301] on button "Create Load Composition" at bounding box center [1122, 292] width 225 height 39
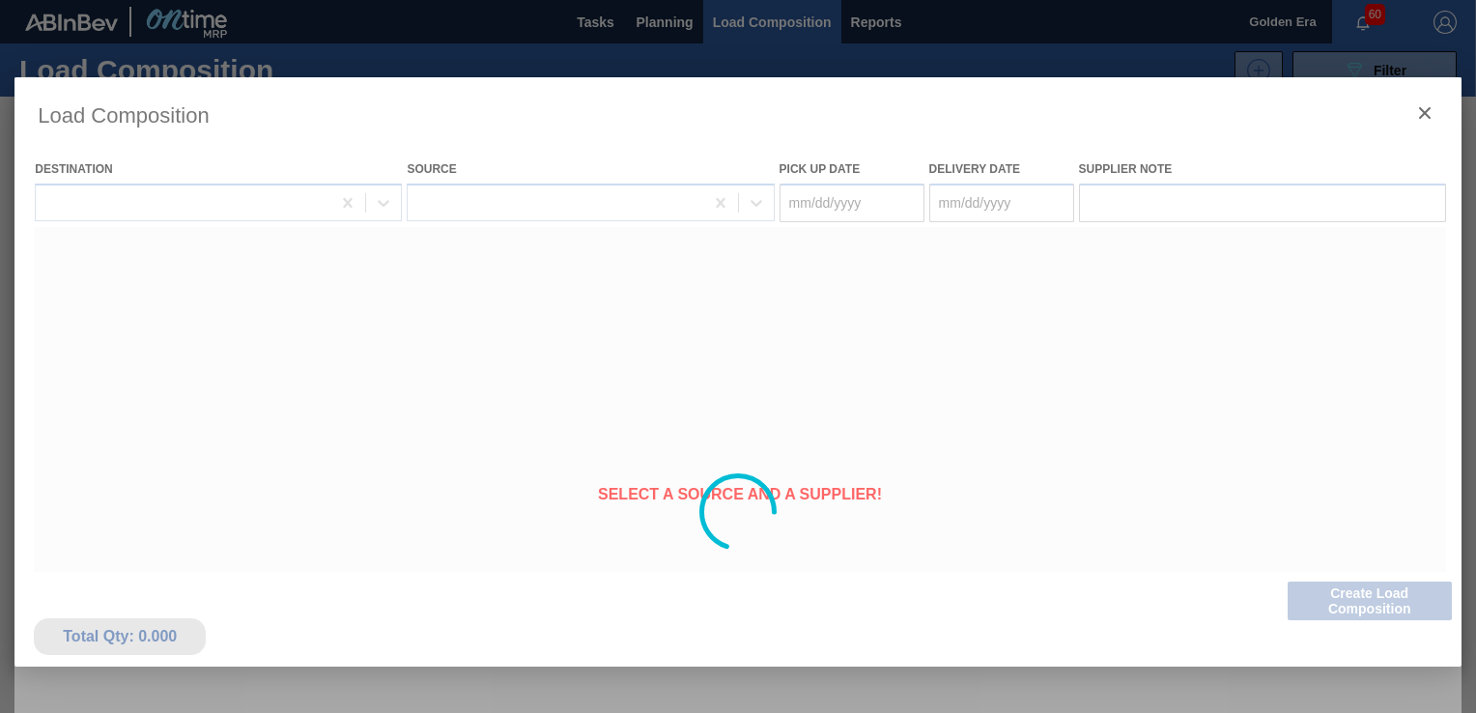
type Date "[DATE]"
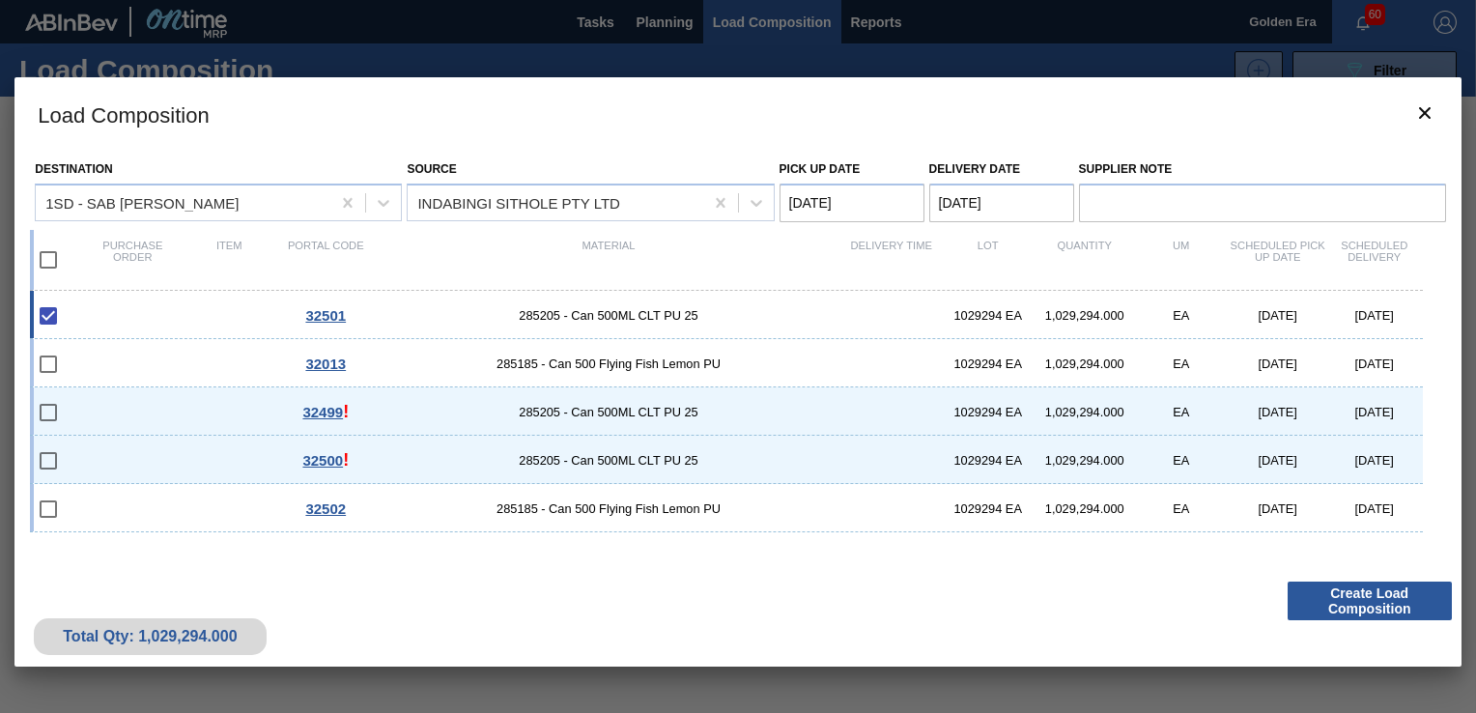
click at [1406, 606] on button "Create Load Composition" at bounding box center [1369, 600] width 164 height 39
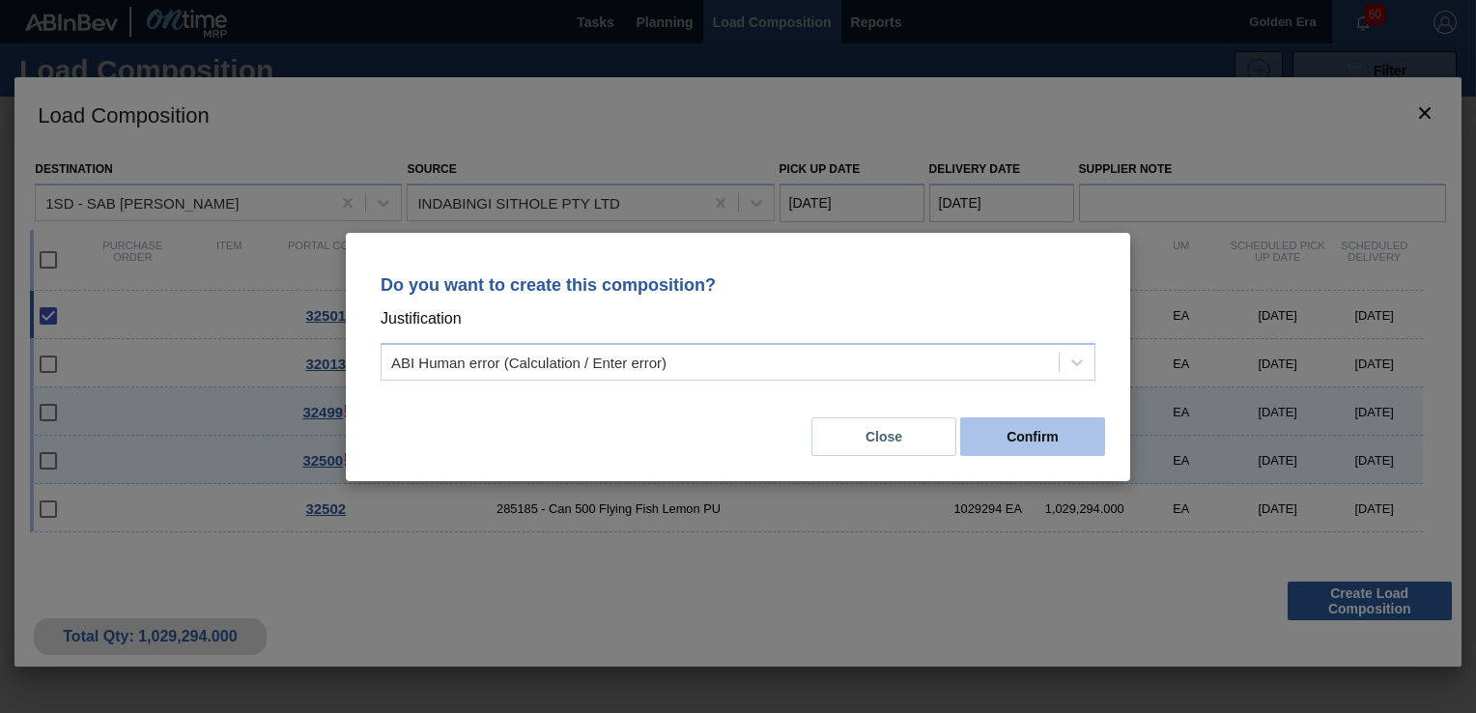
click at [1073, 438] on button "Confirm" at bounding box center [1032, 436] width 145 height 39
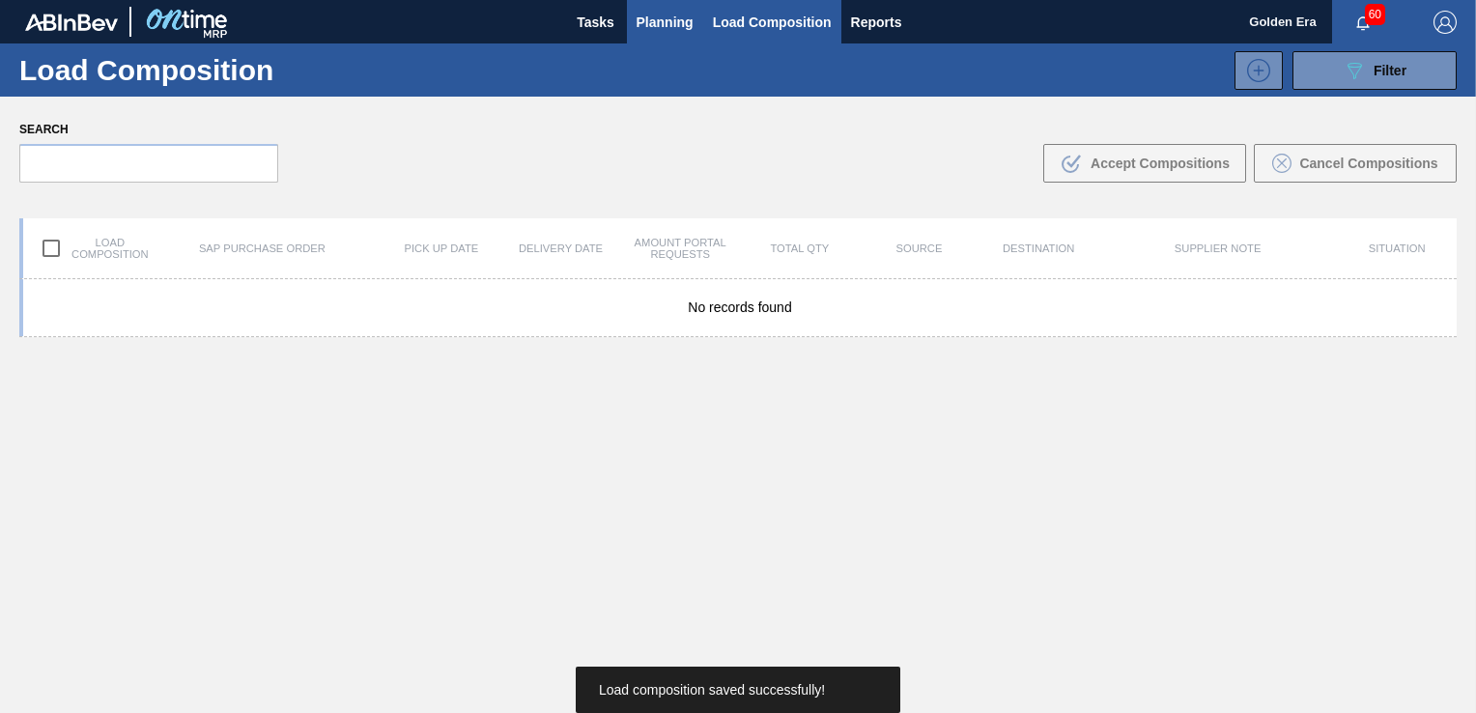
click at [677, 17] on span "Planning" at bounding box center [664, 22] width 57 height 23
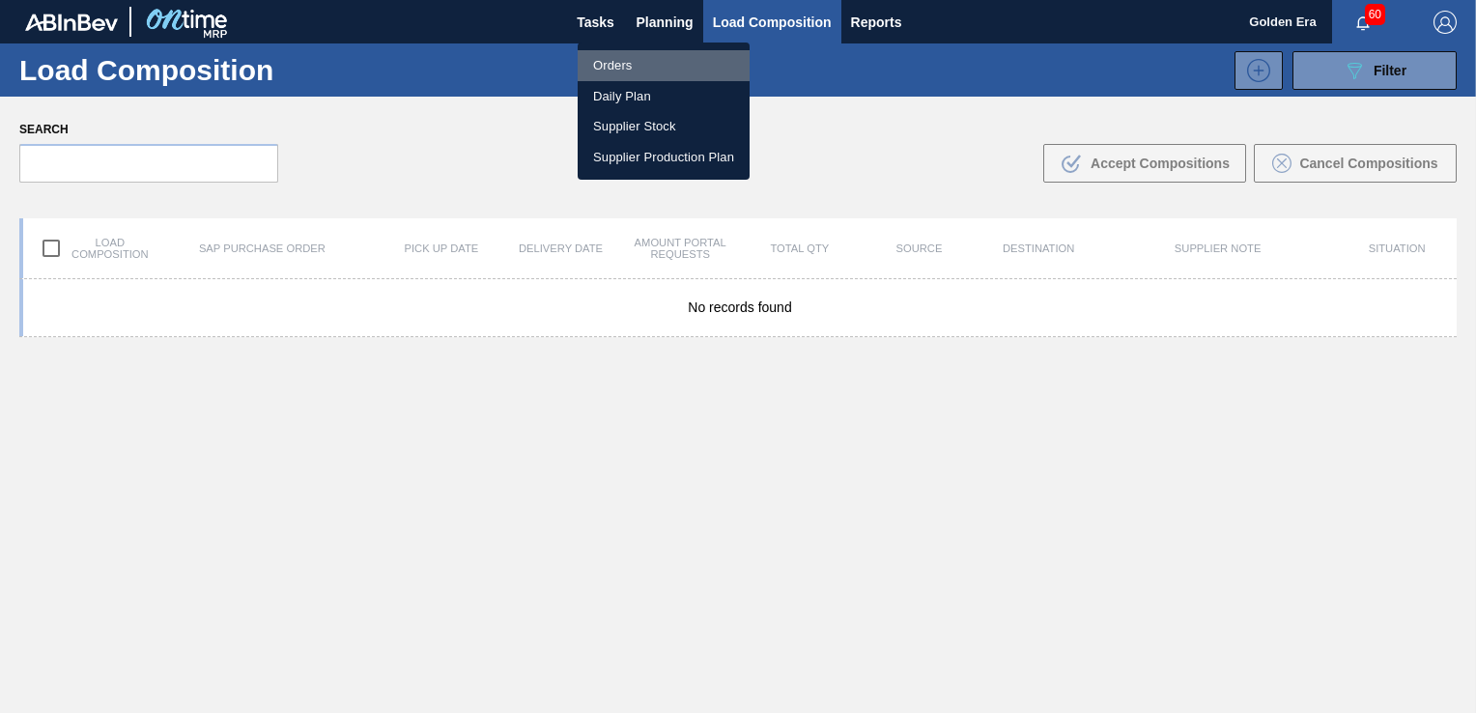
click at [603, 60] on li "Orders" at bounding box center [664, 65] width 172 height 31
click at [1368, 56] on div "Orders Daily Plan Supplier Stock Supplier Production Plan" at bounding box center [738, 356] width 1476 height 713
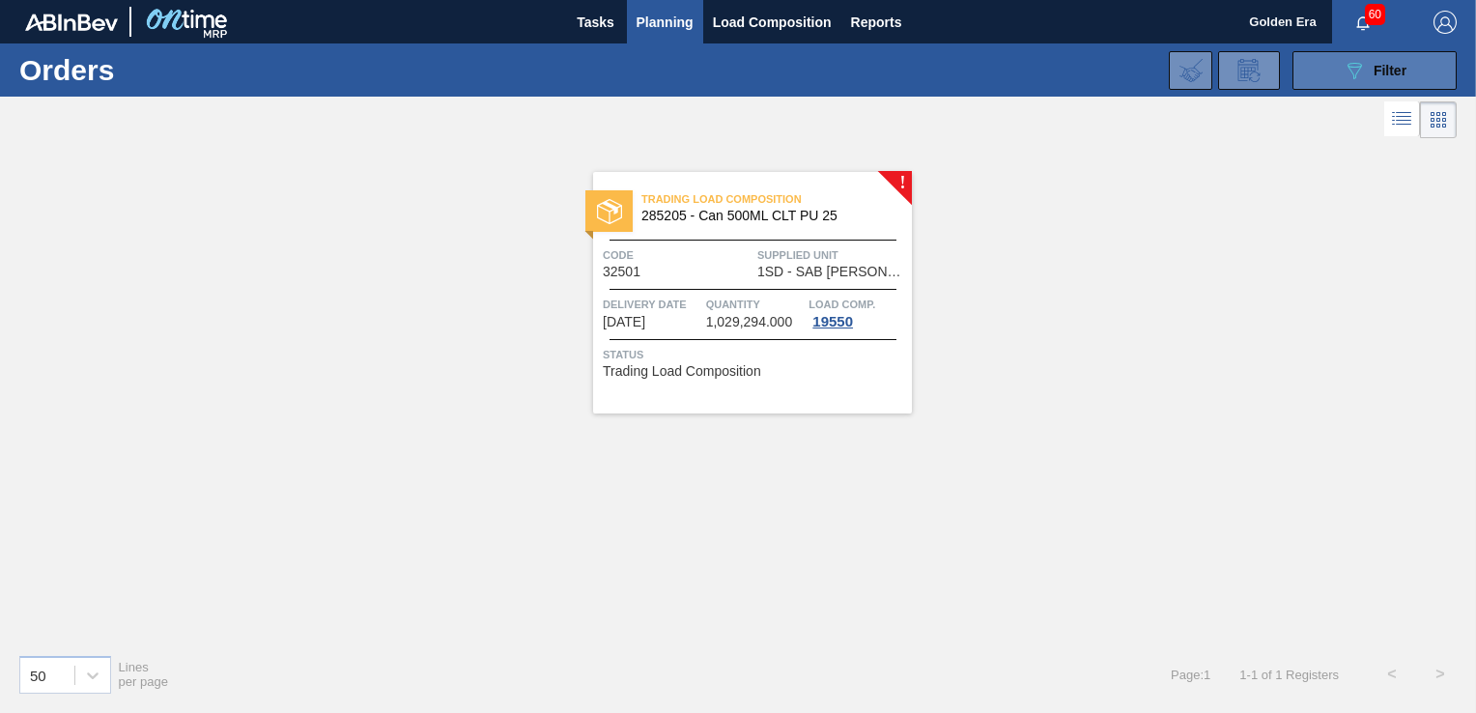
click at [1384, 71] on span "Filter" at bounding box center [1389, 70] width 33 height 15
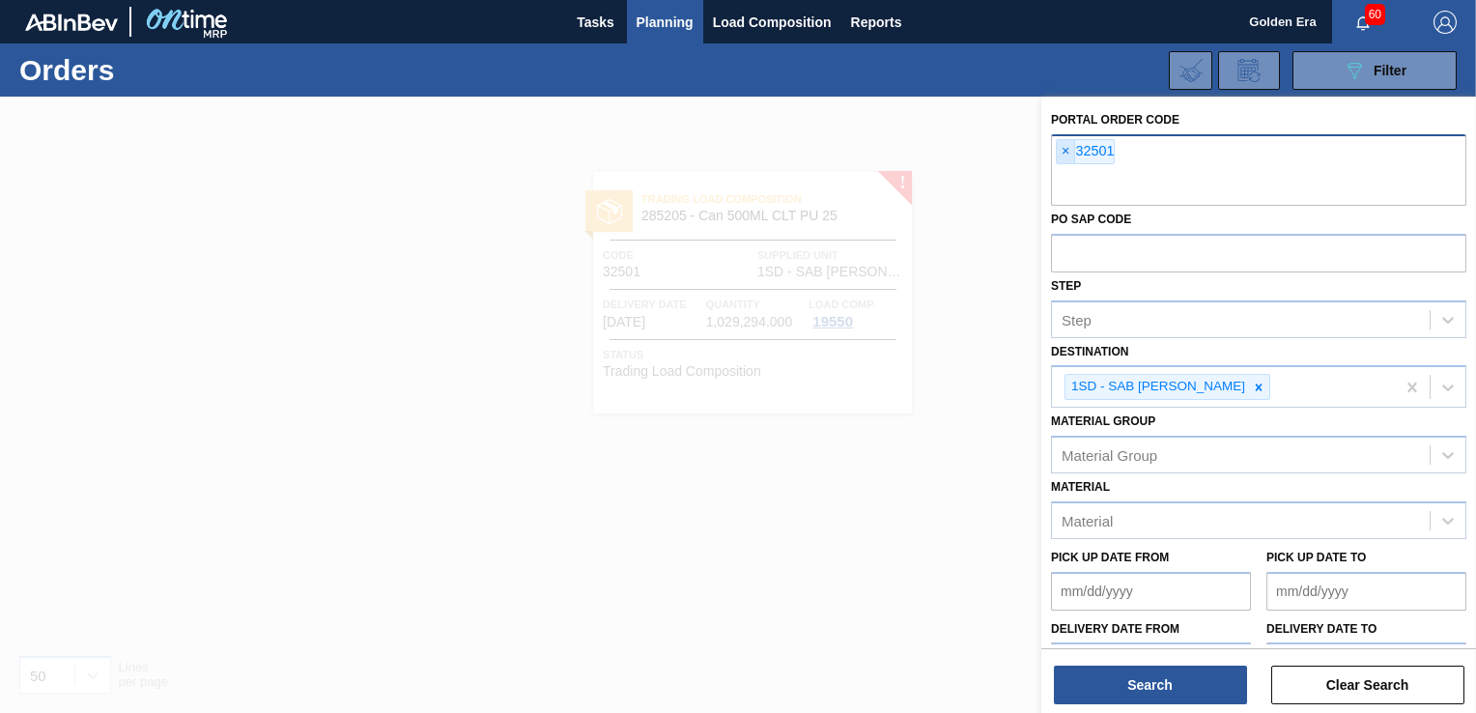
click at [1062, 154] on span "×" at bounding box center [1066, 151] width 18 height 23
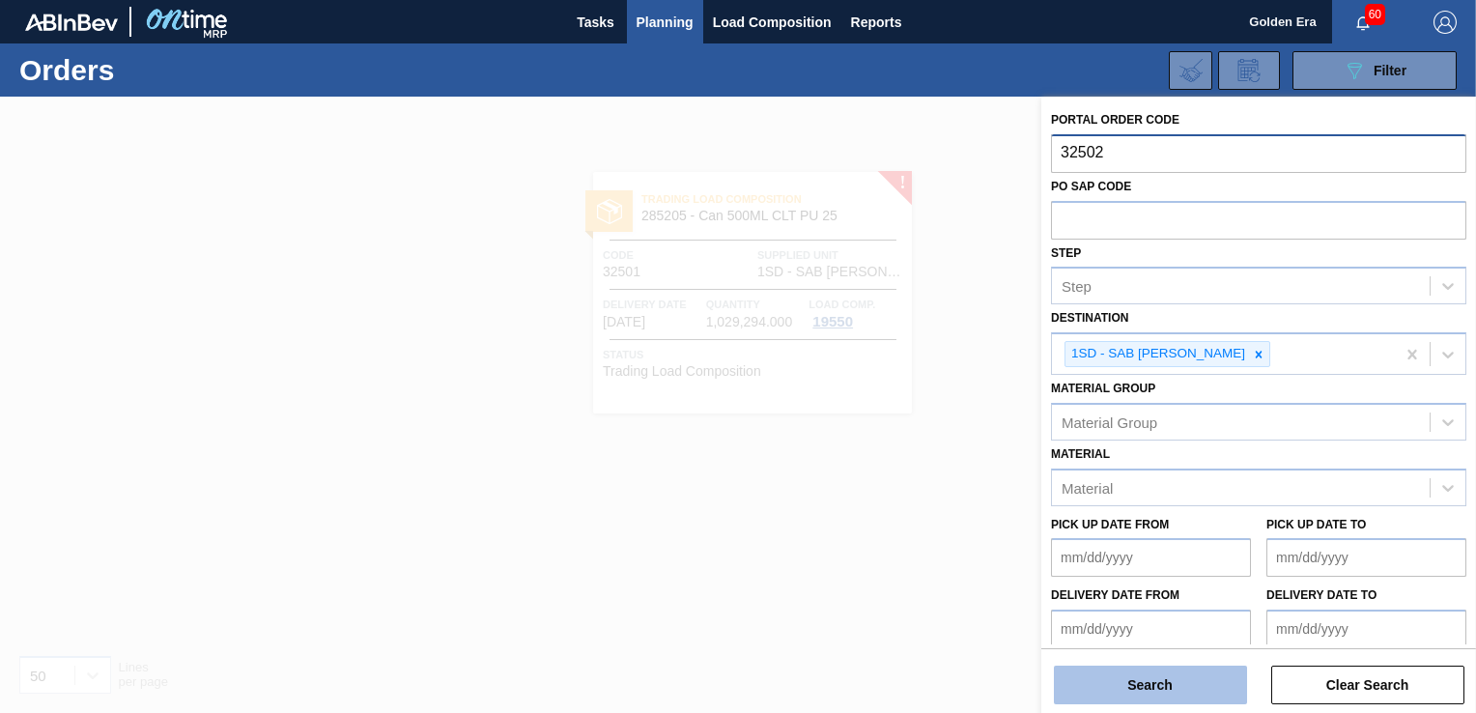
type input "32502"
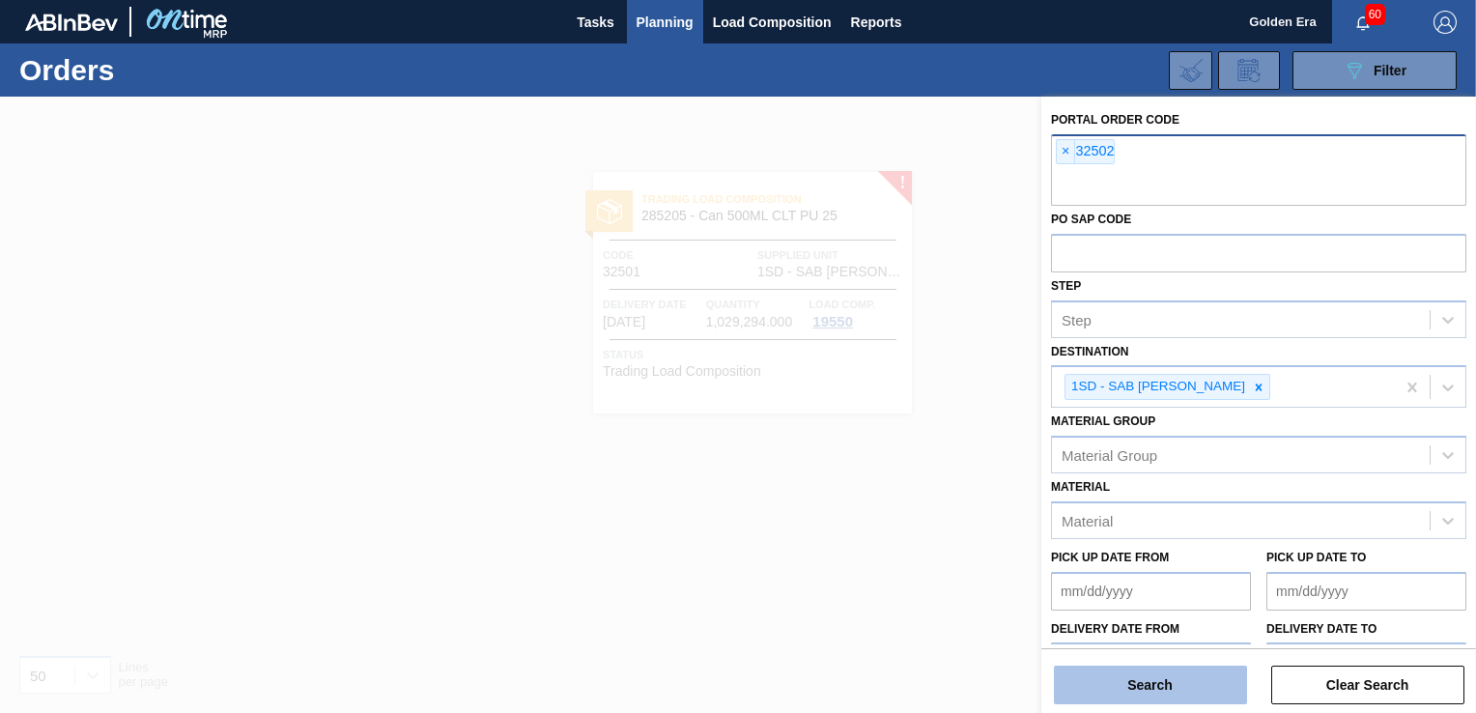
click at [1186, 678] on button "Search" at bounding box center [1150, 684] width 193 height 39
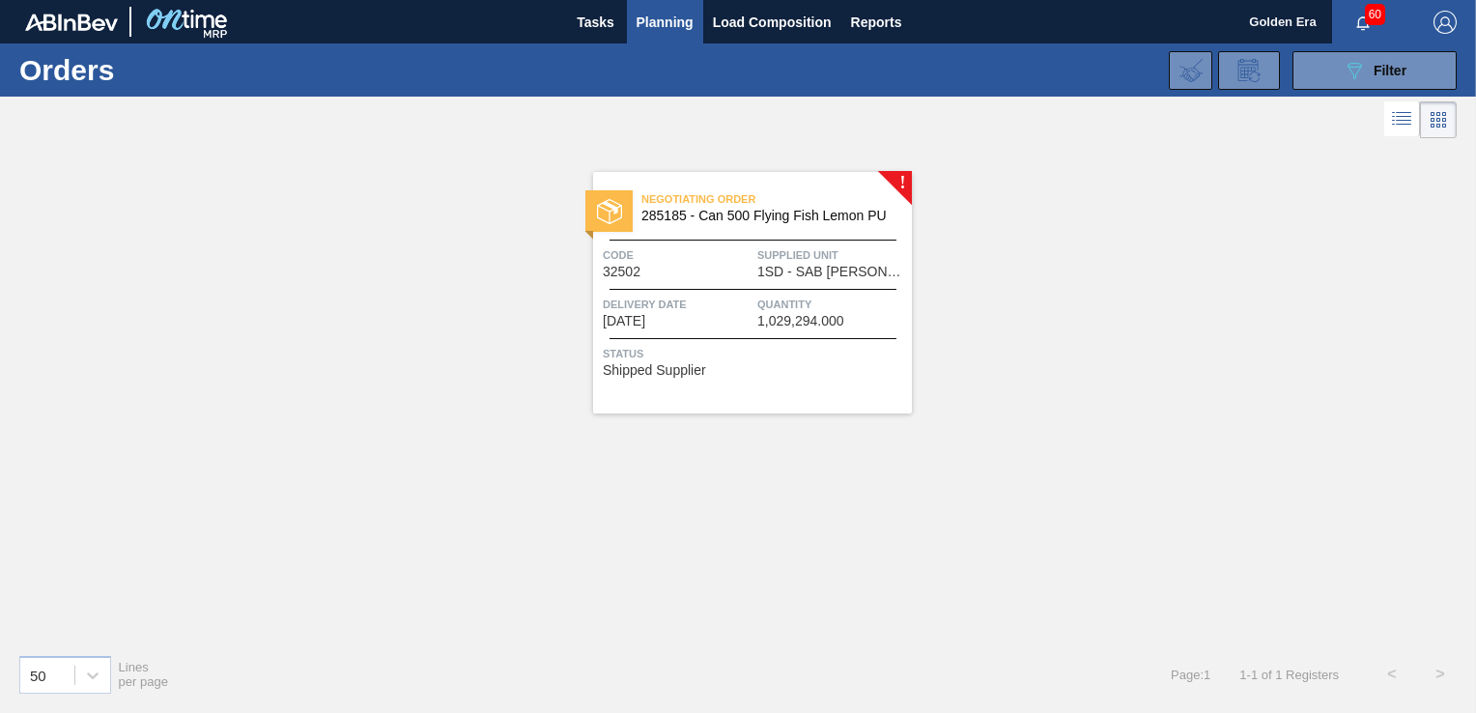
click at [844, 350] on span "Status" at bounding box center [755, 353] width 304 height 19
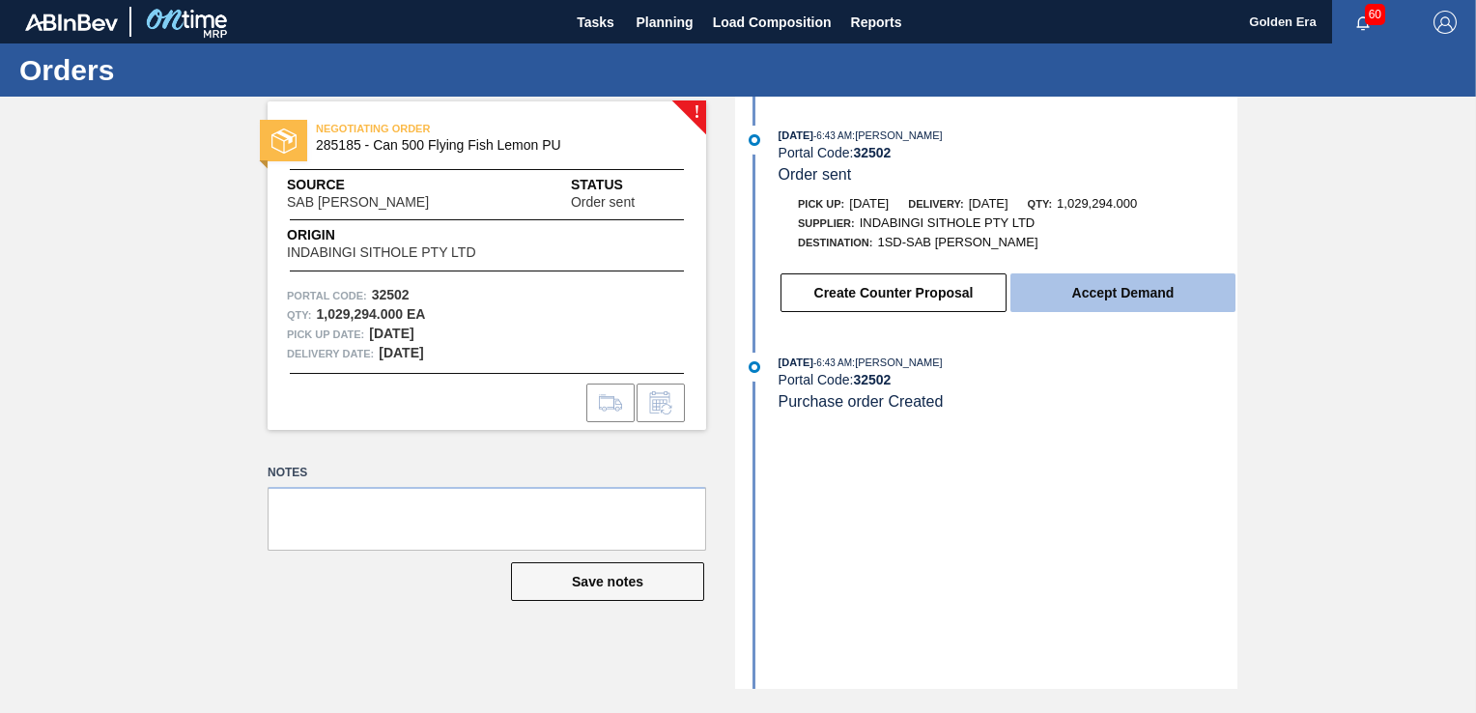
click at [1167, 289] on button "Accept Demand" at bounding box center [1122, 292] width 225 height 39
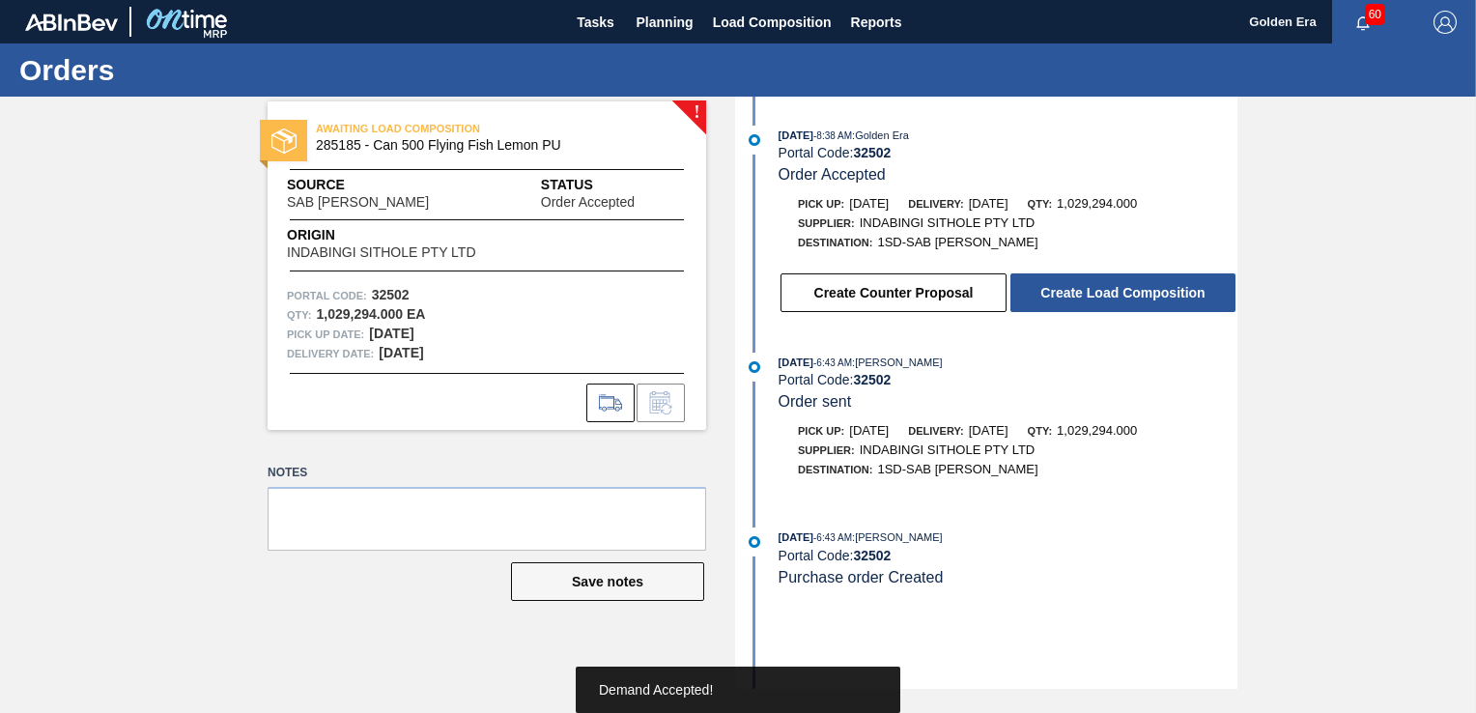
click at [1167, 290] on button "Create Load Composition" at bounding box center [1122, 292] width 225 height 39
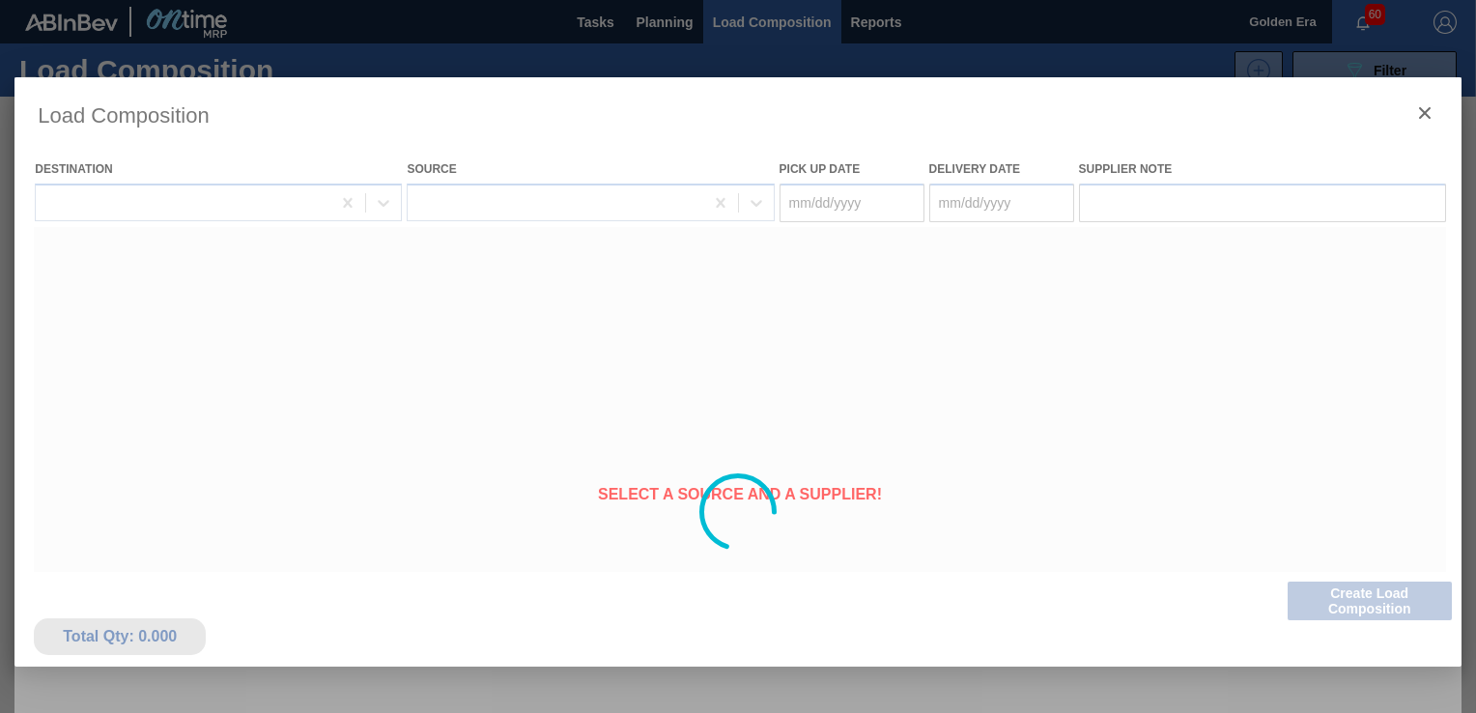
type Date "[DATE]"
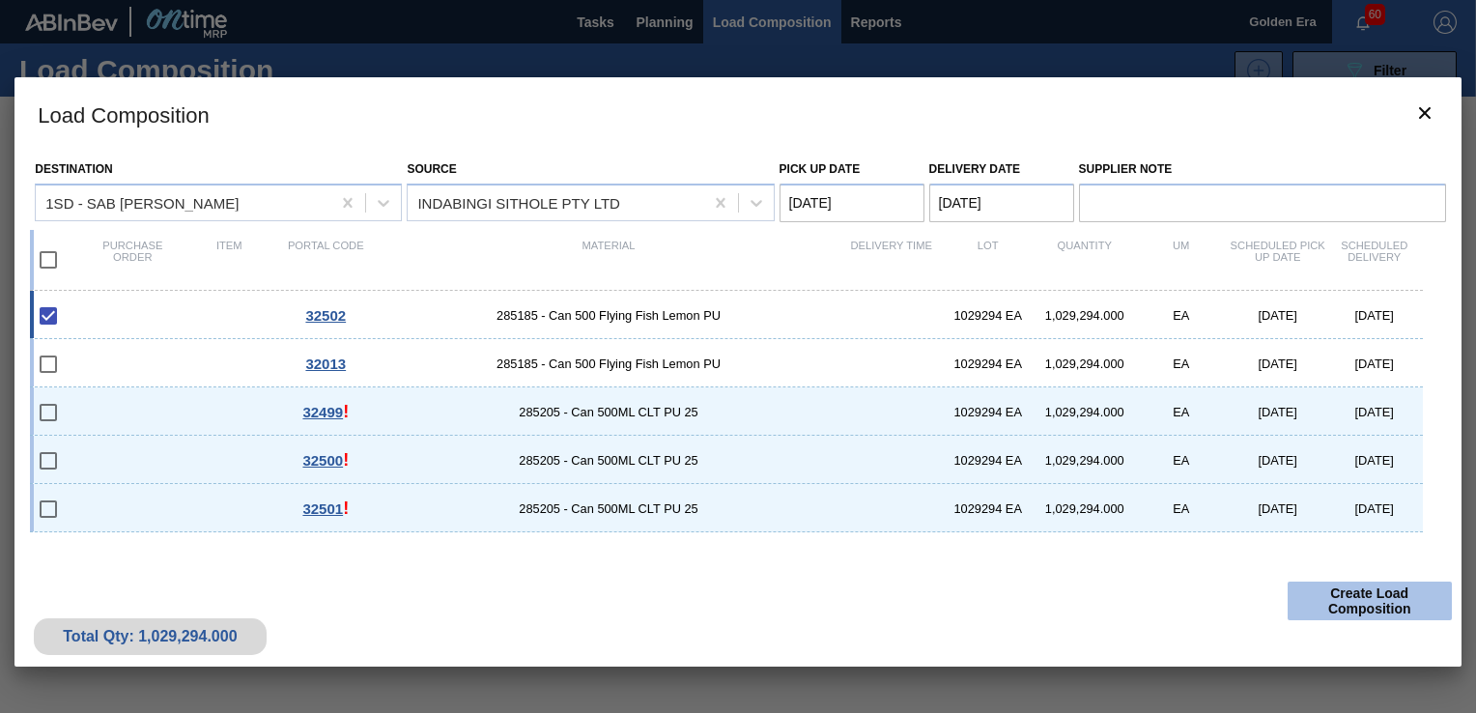
click at [1368, 611] on button "Create Load Composition" at bounding box center [1369, 600] width 164 height 39
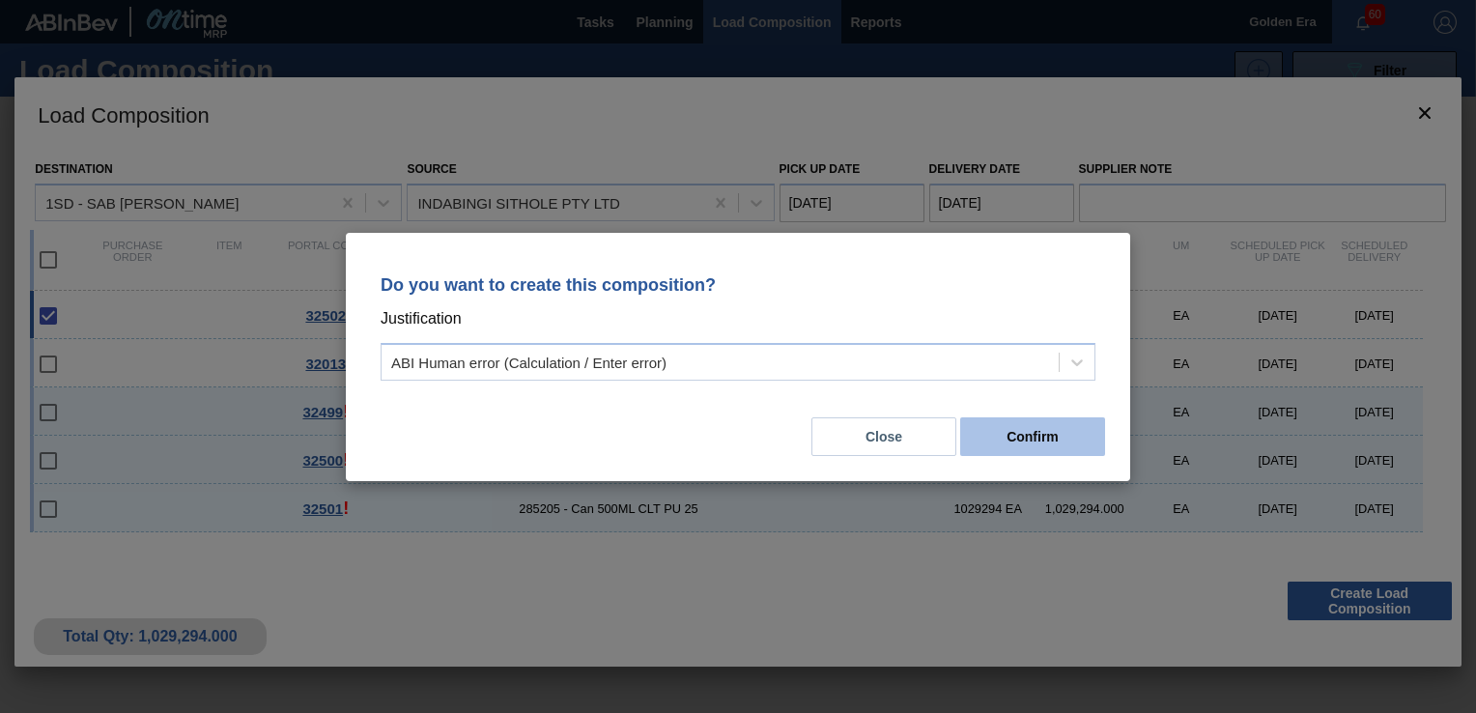
click at [1082, 435] on button "Confirm" at bounding box center [1032, 436] width 145 height 39
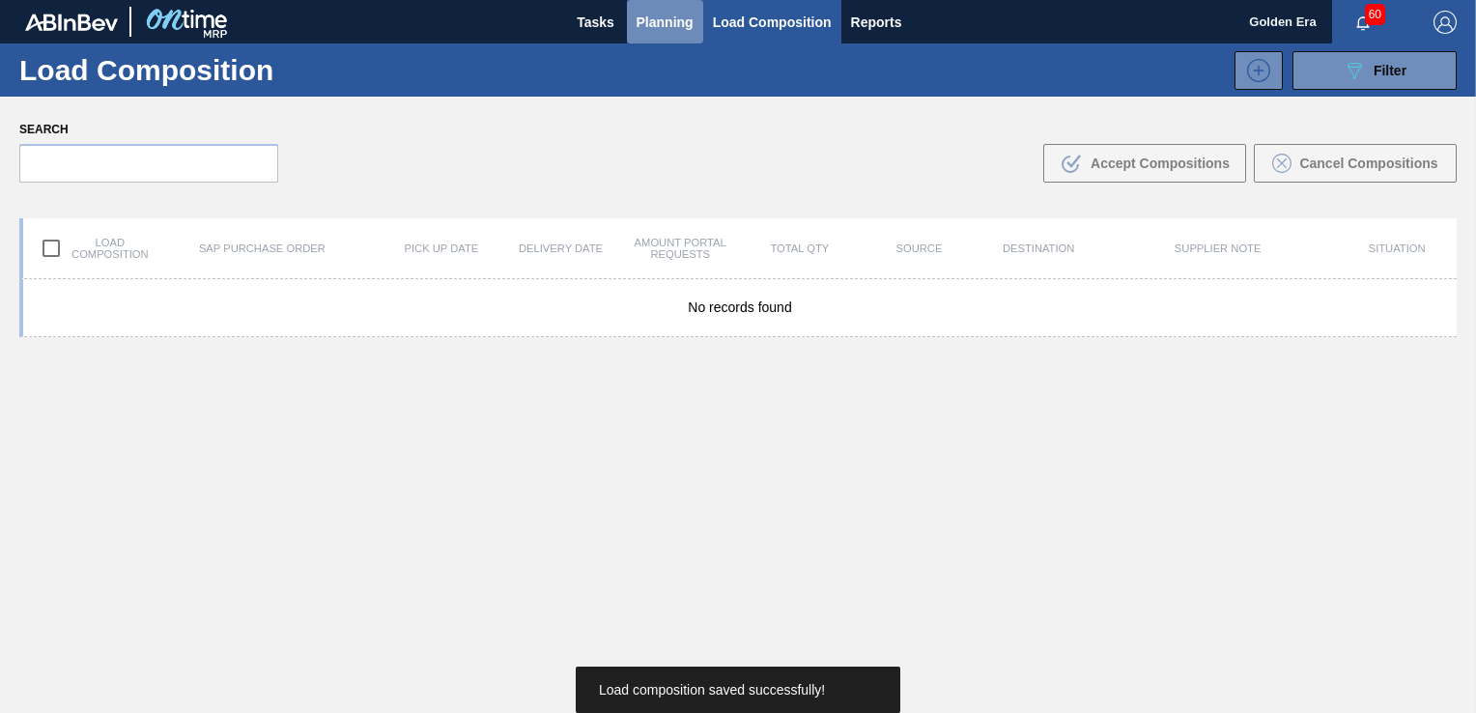
click at [669, 14] on span "Planning" at bounding box center [664, 22] width 57 height 23
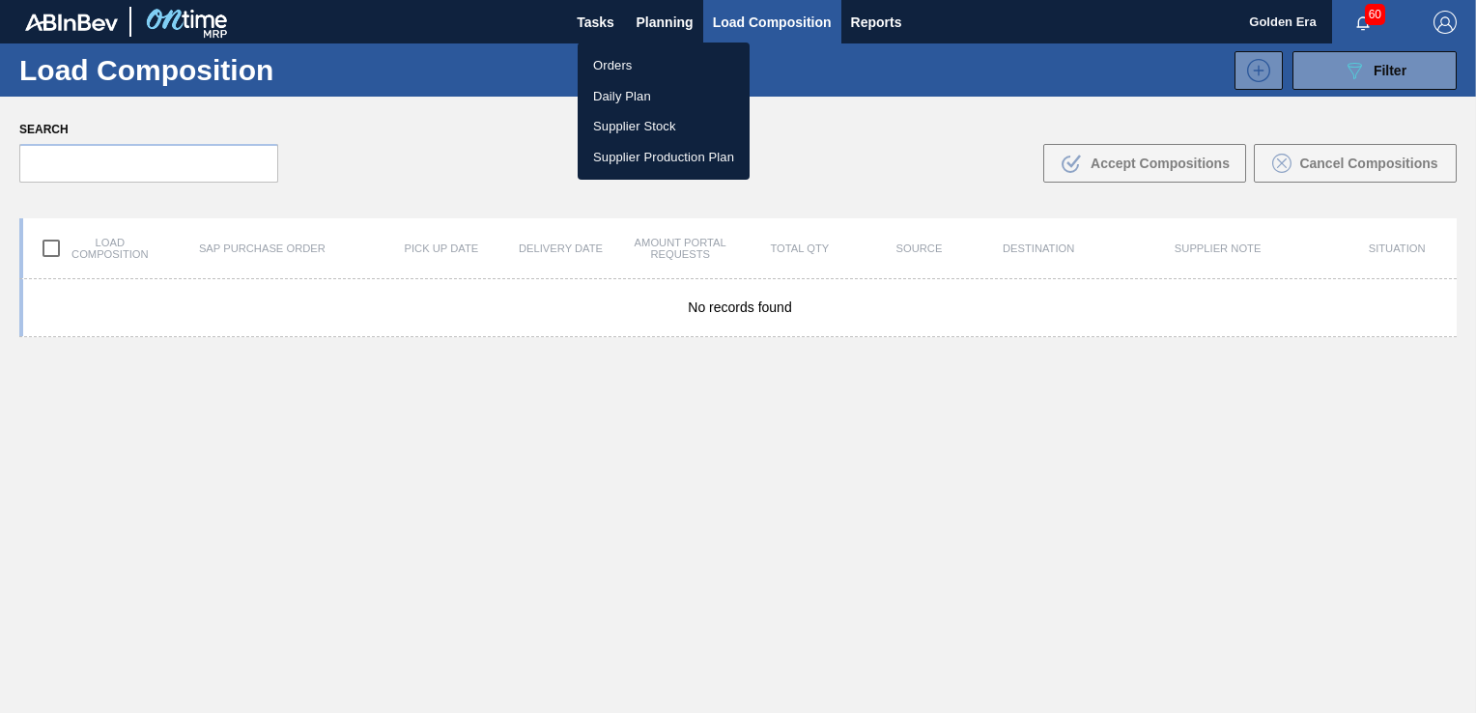
click at [623, 56] on li "Orders" at bounding box center [664, 65] width 172 height 31
click at [1401, 64] on div "Orders Daily Plan Supplier Stock Supplier Production Plan" at bounding box center [738, 356] width 1476 height 713
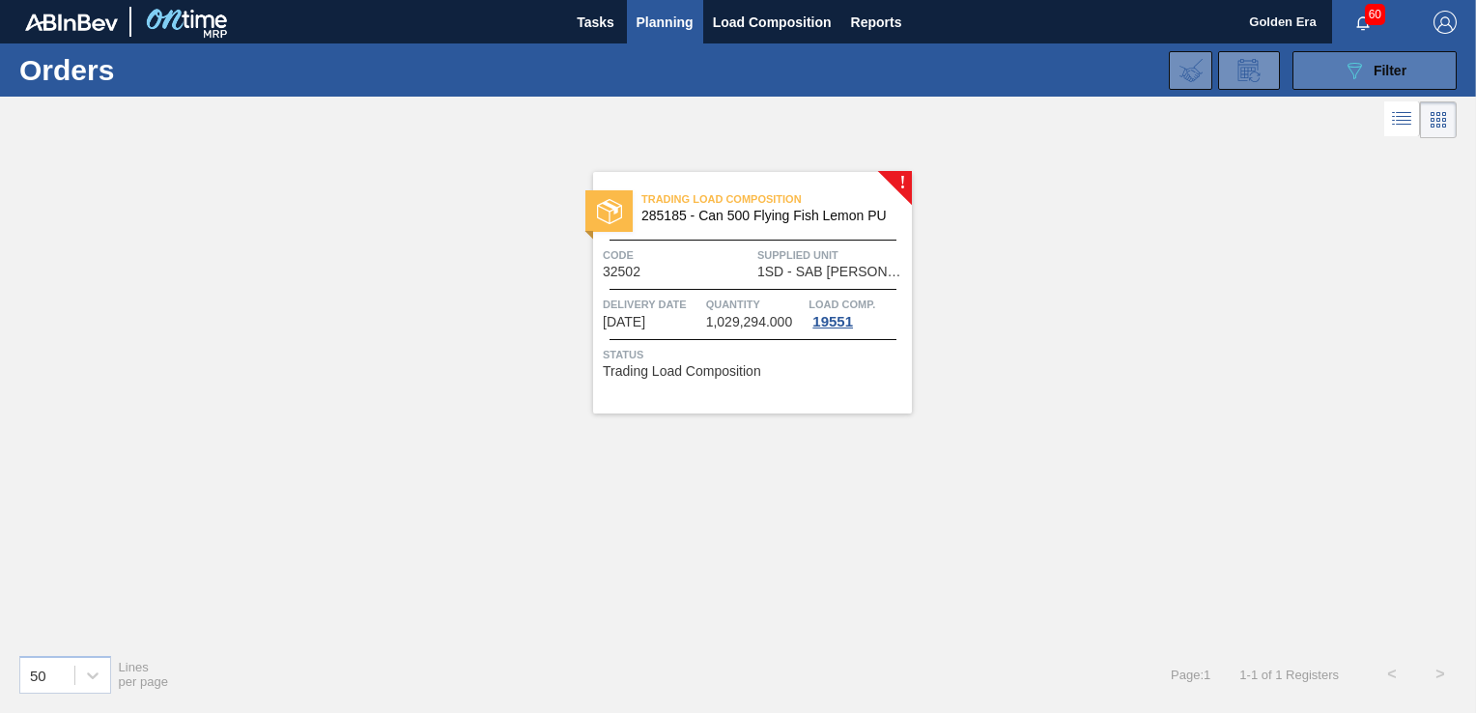
click at [1360, 64] on icon at bounding box center [1354, 71] width 14 height 16
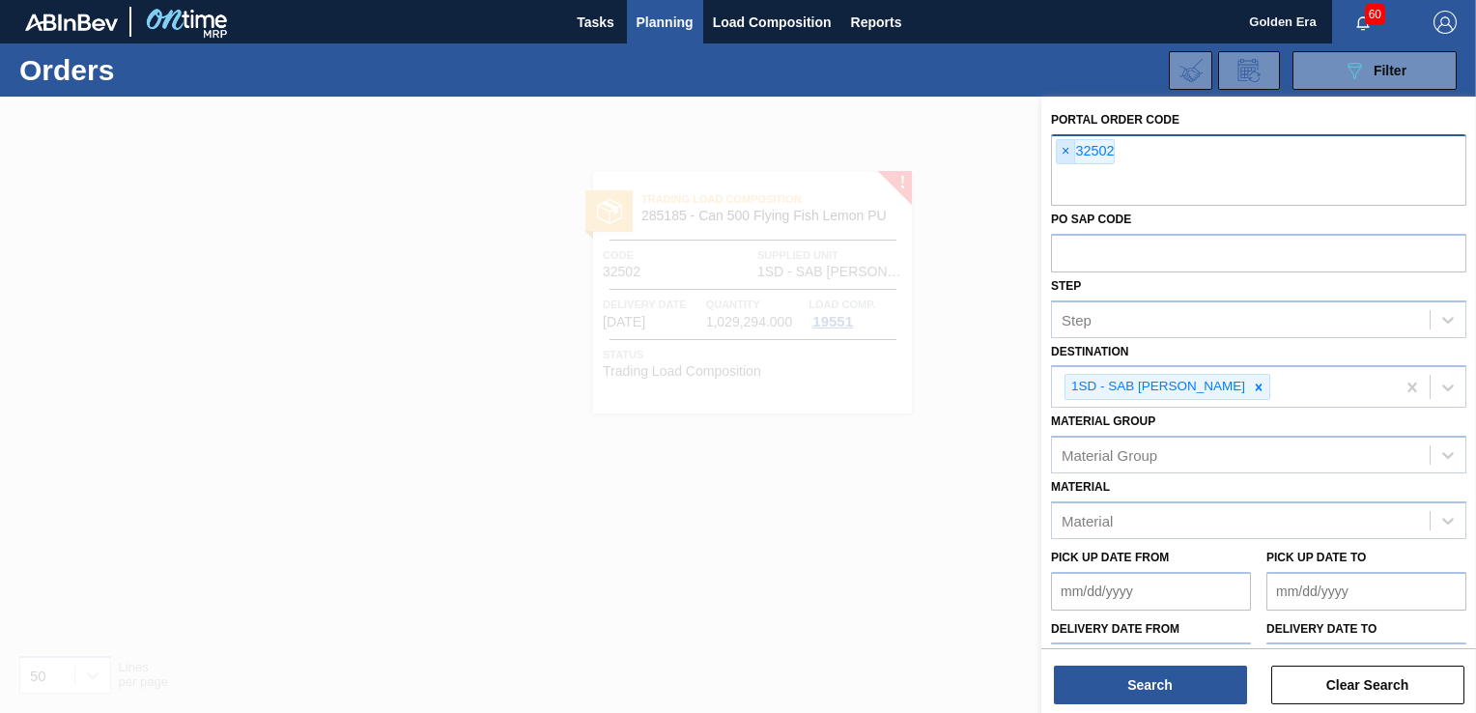
click at [1062, 148] on span "×" at bounding box center [1066, 151] width 18 height 23
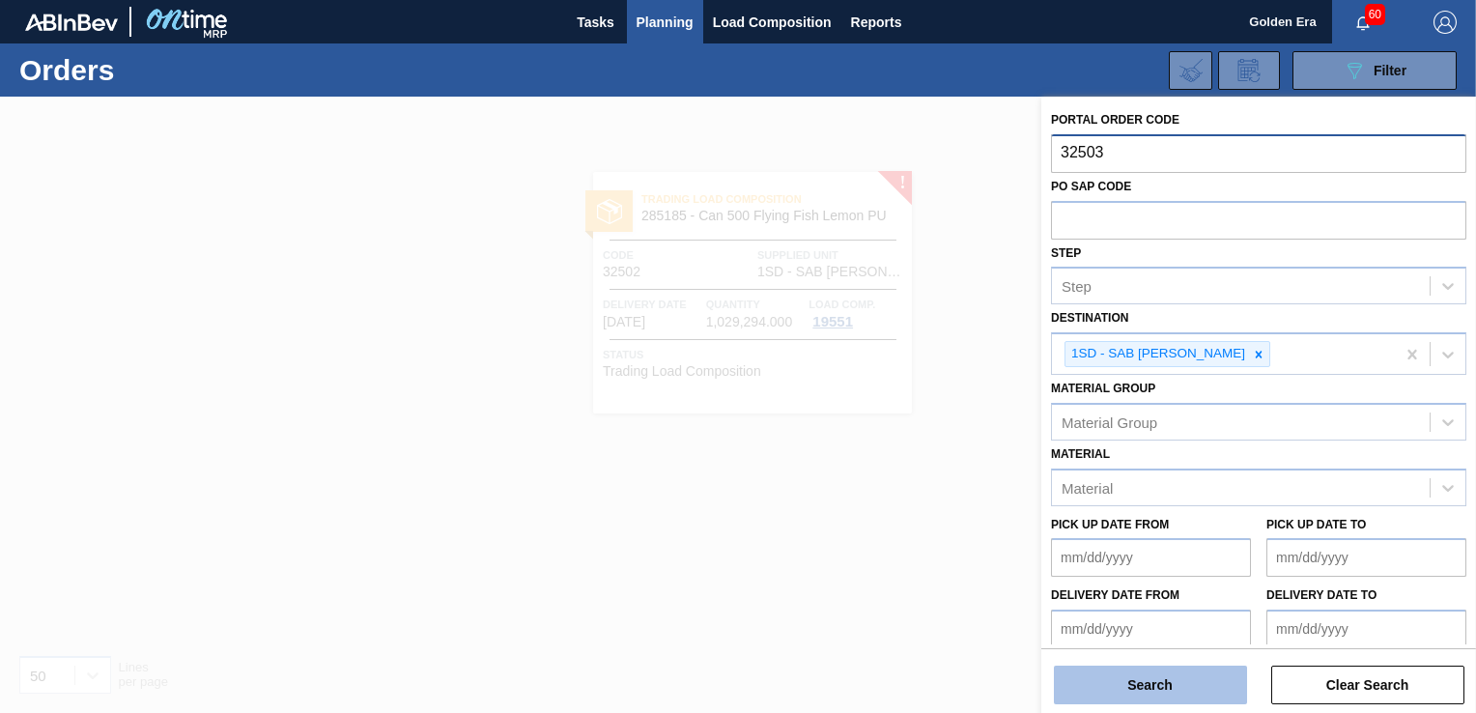
type input "32503"
click at [1182, 680] on button "Search" at bounding box center [1150, 684] width 193 height 39
